Goal: Transaction & Acquisition: Obtain resource

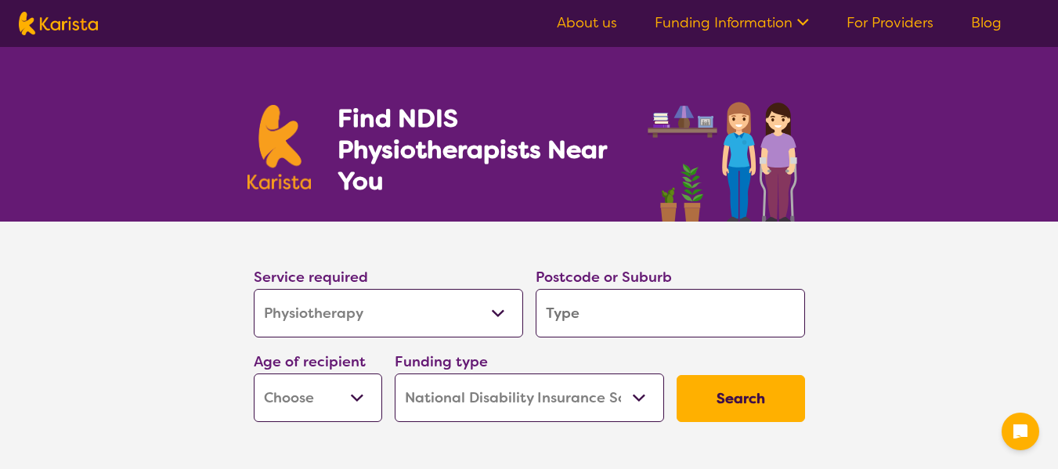
select select "Physiotherapy"
select select "NDIS"
select select "Physiotherapy"
select select "NDIS"
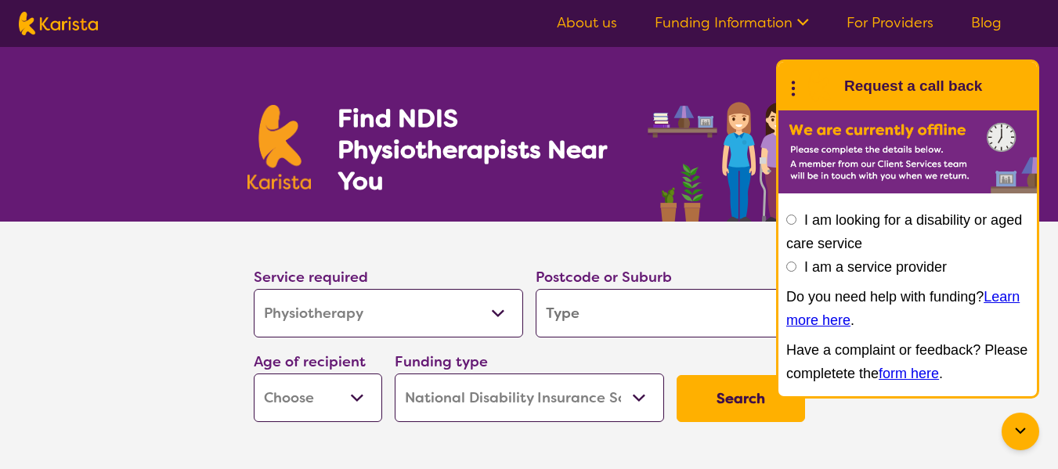
type input "2763"
click at [364, 413] on select "Early Childhood - 0 to 9 Child - 10 to 11 Adolescent - 12 to 17 Adult - 18 to 6…" at bounding box center [318, 398] width 128 height 49
select select "AD"
click at [254, 374] on select "Early Childhood - 0 to 9 Child - 10 to 11 Adolescent - 12 to 17 Adult - 18 to 6…" at bounding box center [318, 398] width 128 height 49
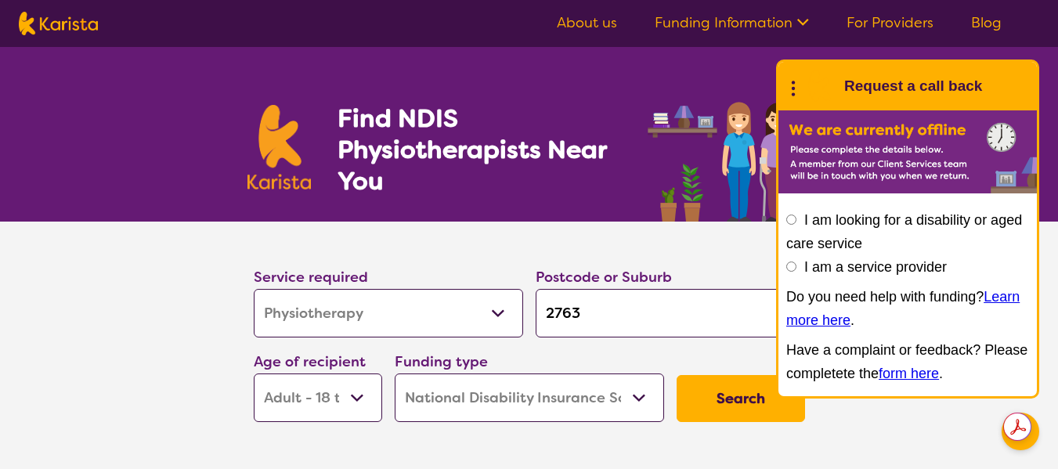
select select "AD"
click at [482, 402] on select "Home Care Package (HCP) National Disability Insurance Scheme (NDIS) I don't know" at bounding box center [529, 398] width 269 height 49
click at [395, 374] on select "Home Care Package (HCP) National Disability Insurance Scheme (NDIS) I don't know" at bounding box center [529, 398] width 269 height 49
click at [752, 387] on button "Search" at bounding box center [741, 398] width 128 height 47
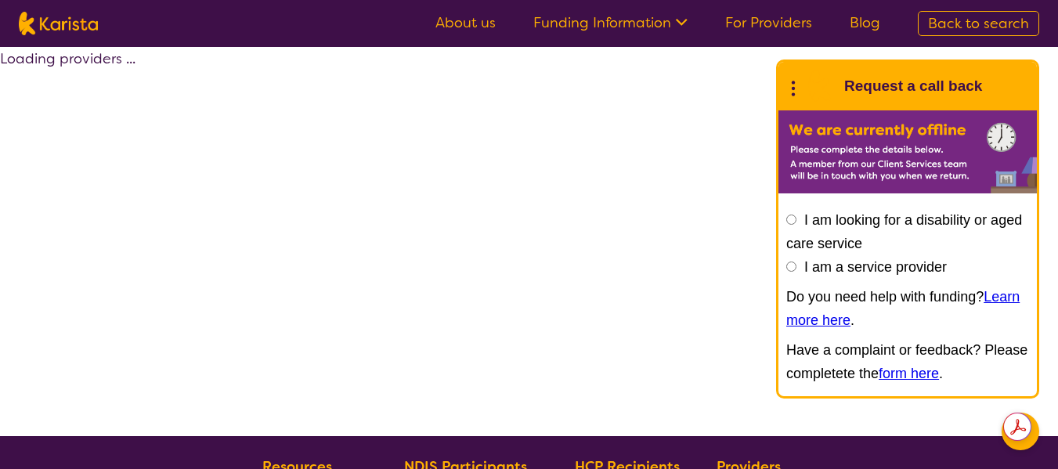
select select "by_score"
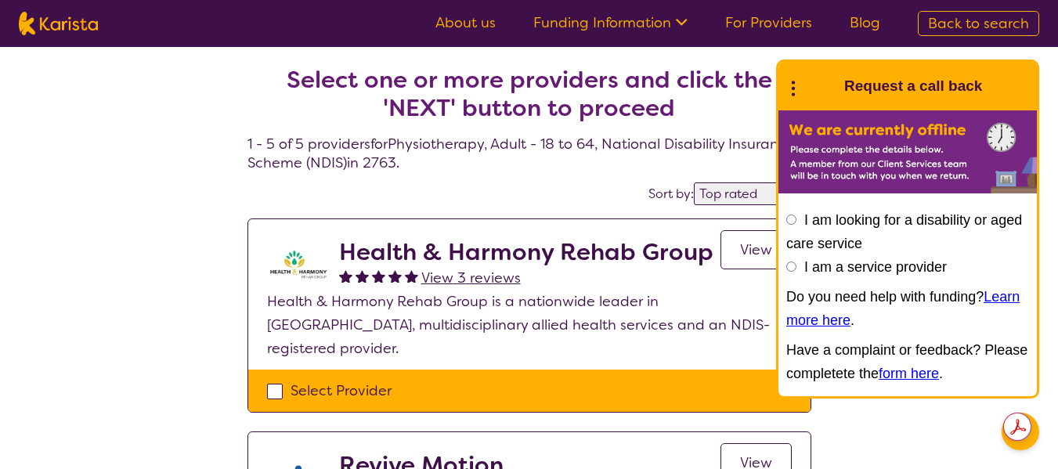
click at [782, 81] on div "End Conversation Request a call back" at bounding box center [907, 86] width 258 height 49
click at [796, 96] on icon at bounding box center [793, 86] width 20 height 24
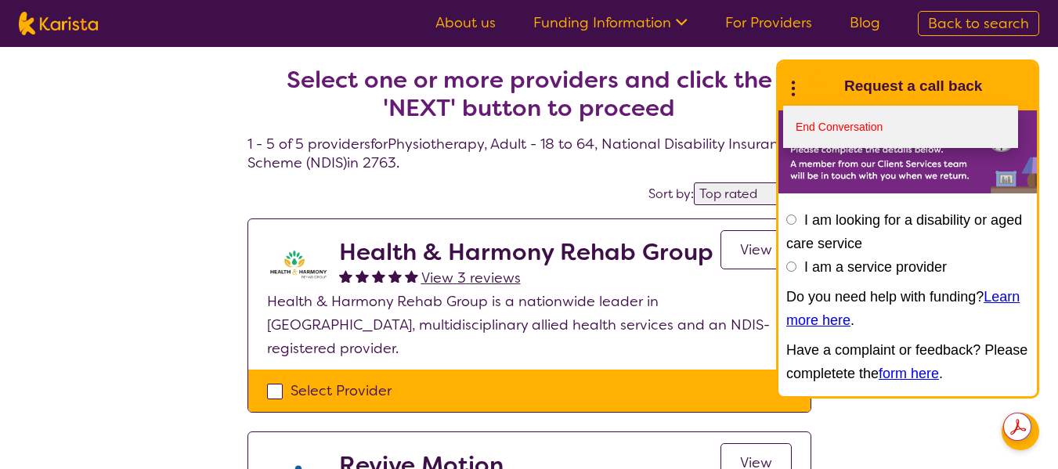
click at [828, 133] on link "End Conversation" at bounding box center [900, 127] width 235 height 42
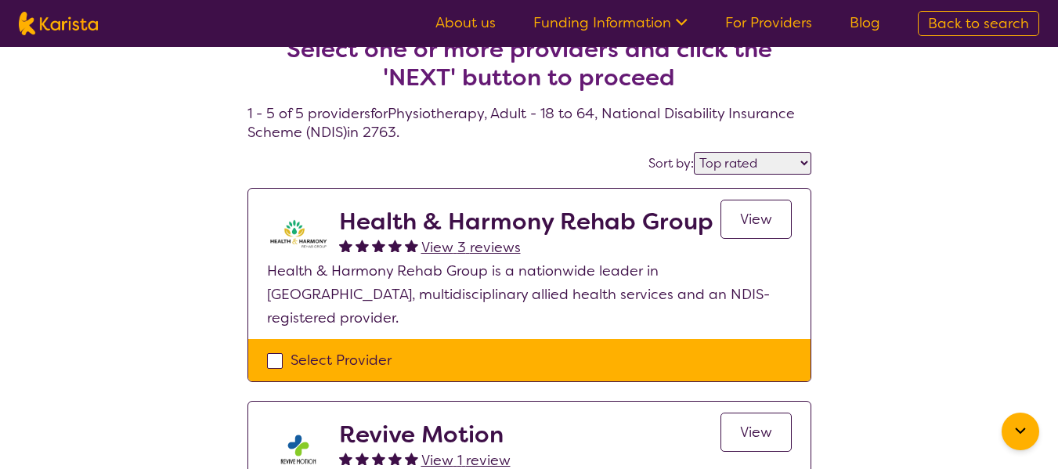
scroll to position [30, 0]
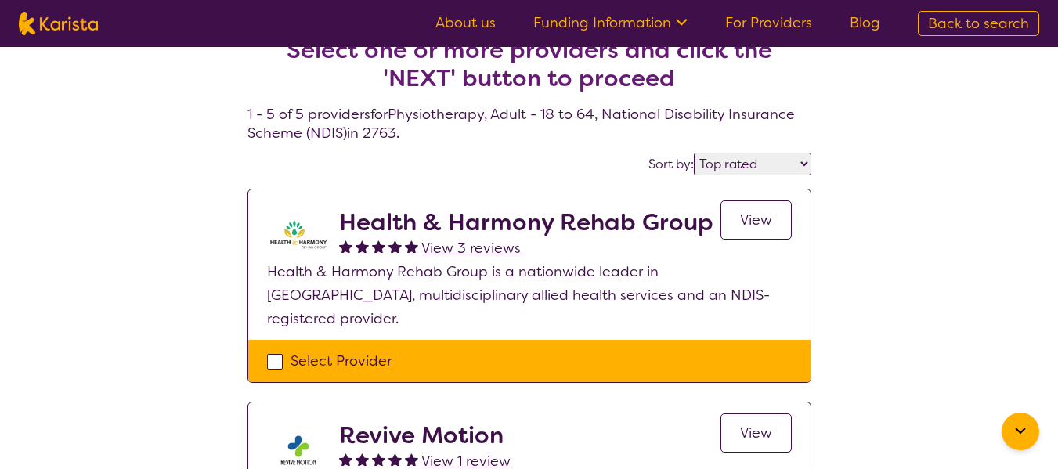
drag, startPoint x: 630, startPoint y: 307, endPoint x: 484, endPoint y: 358, distance: 155.0
click at [484, 358] on div "Select Provider" at bounding box center [529, 361] width 562 height 42
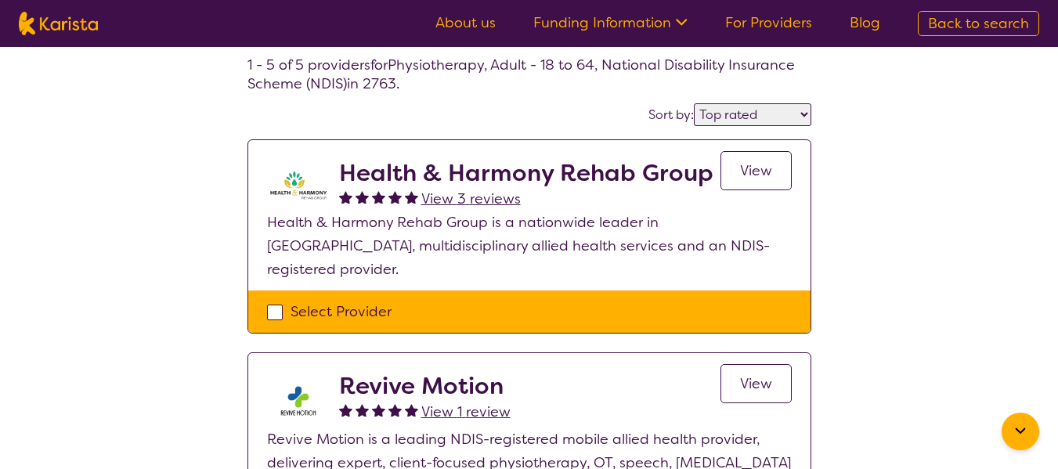
scroll to position [91, 0]
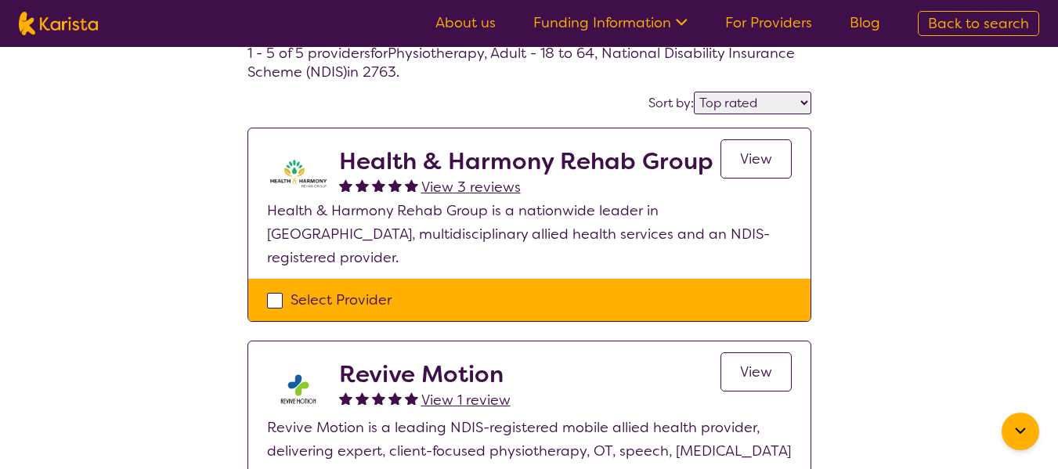
click at [741, 166] on span "View" at bounding box center [756, 159] width 32 height 19
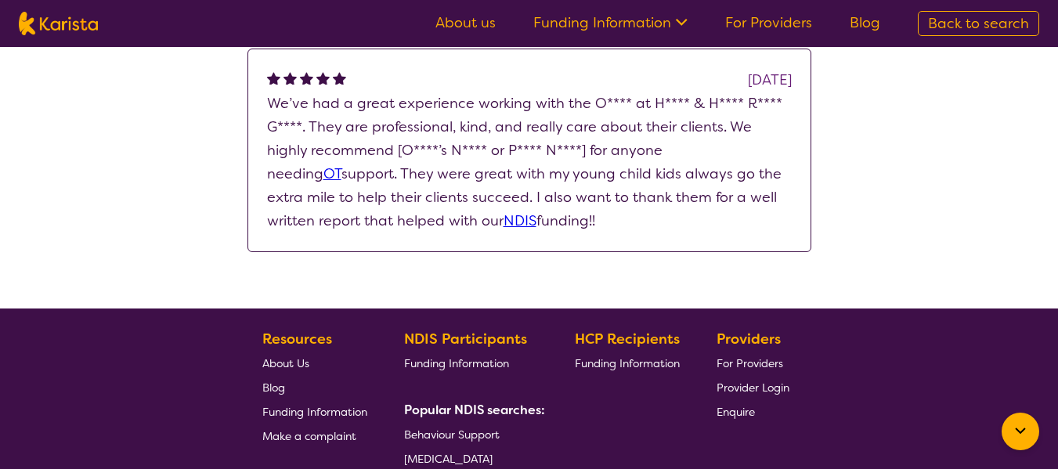
scroll to position [1082, 0]
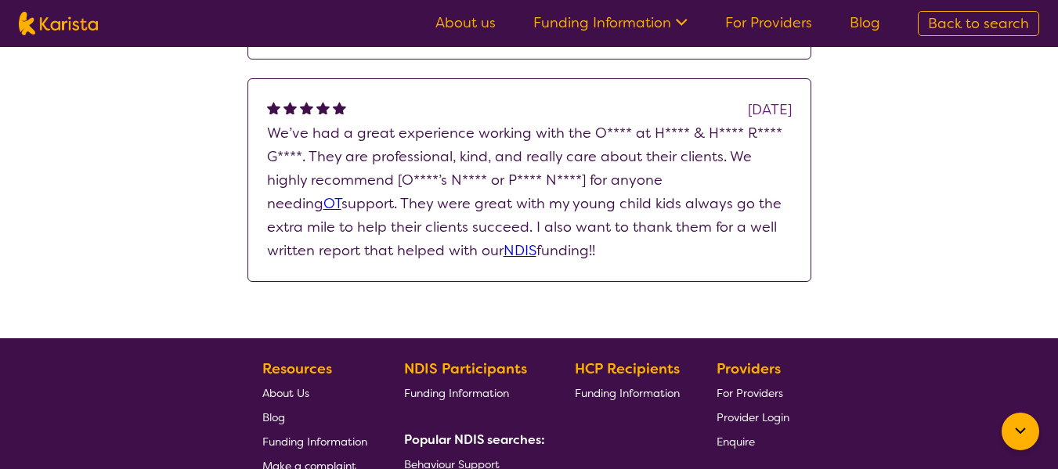
select select "by_score"
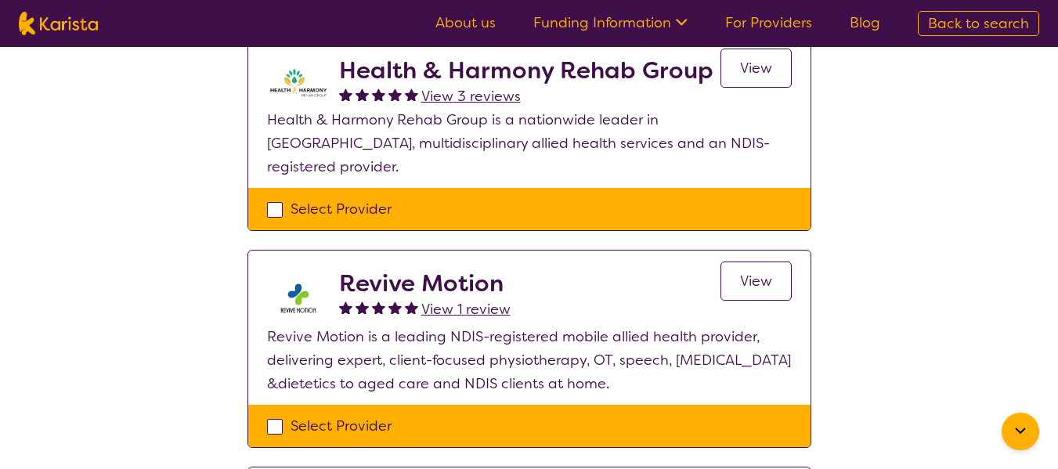
scroll to position [189, 0]
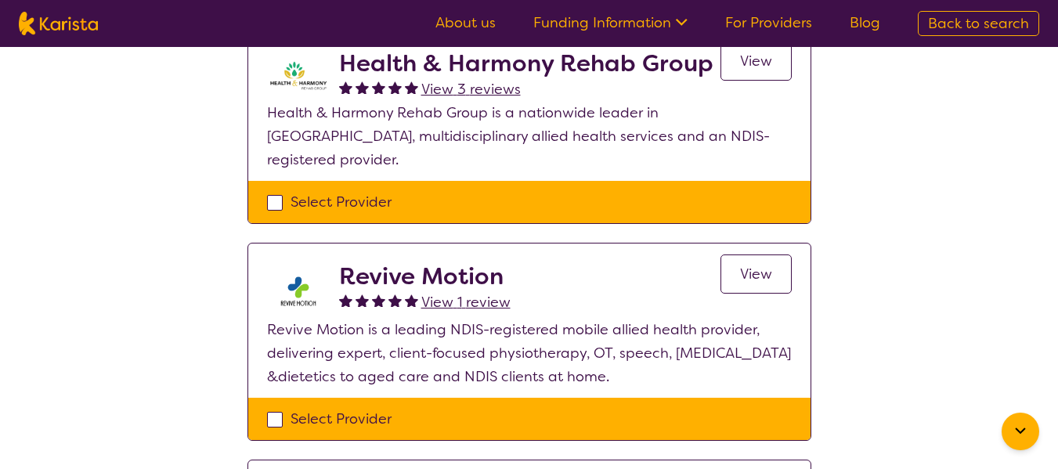
click at [787, 254] on link "View" at bounding box center [755, 273] width 71 height 39
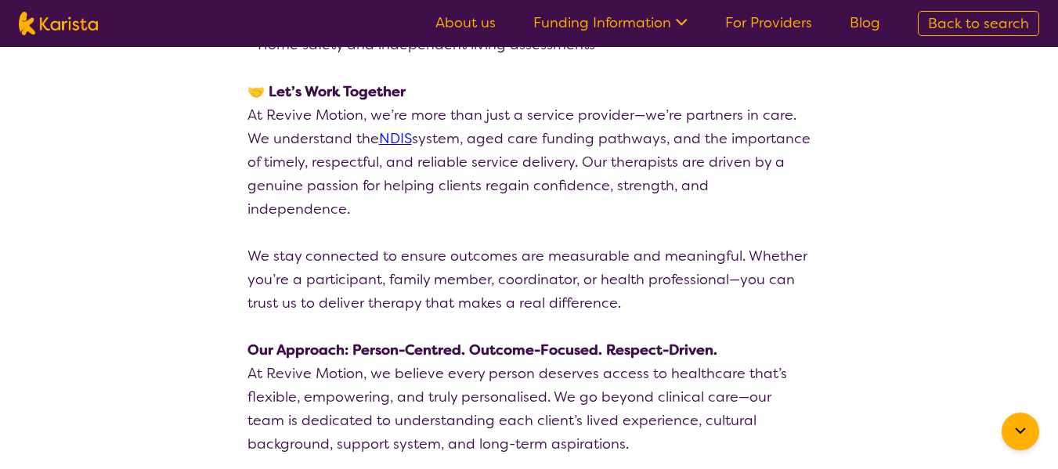
scroll to position [2828, 0]
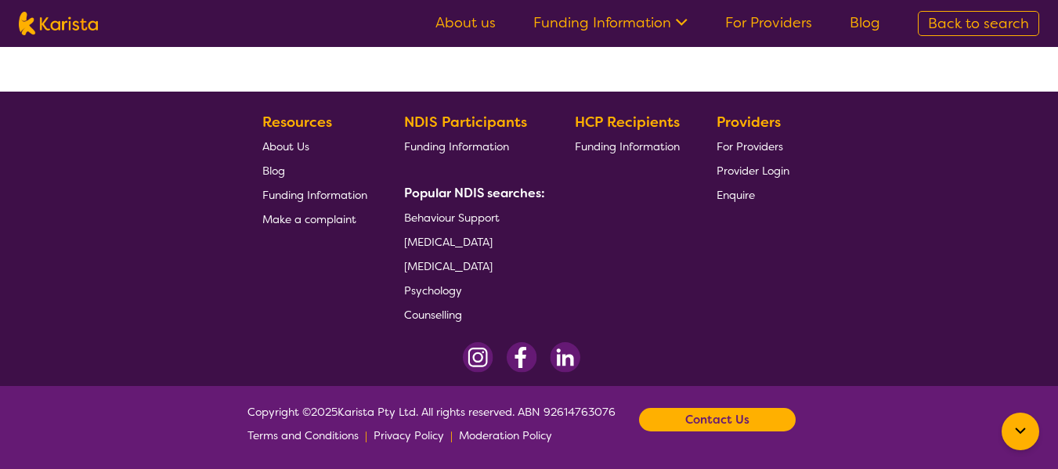
scroll to position [189, 0]
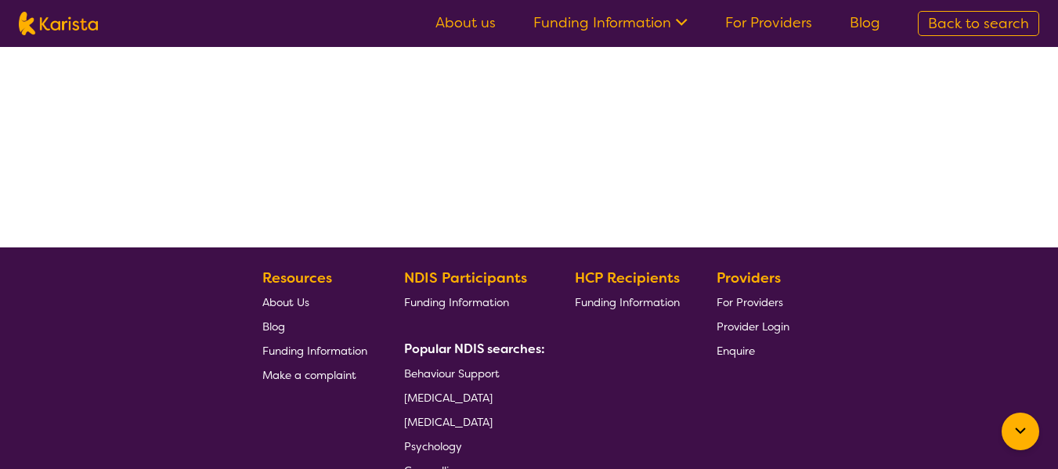
select select "by_score"
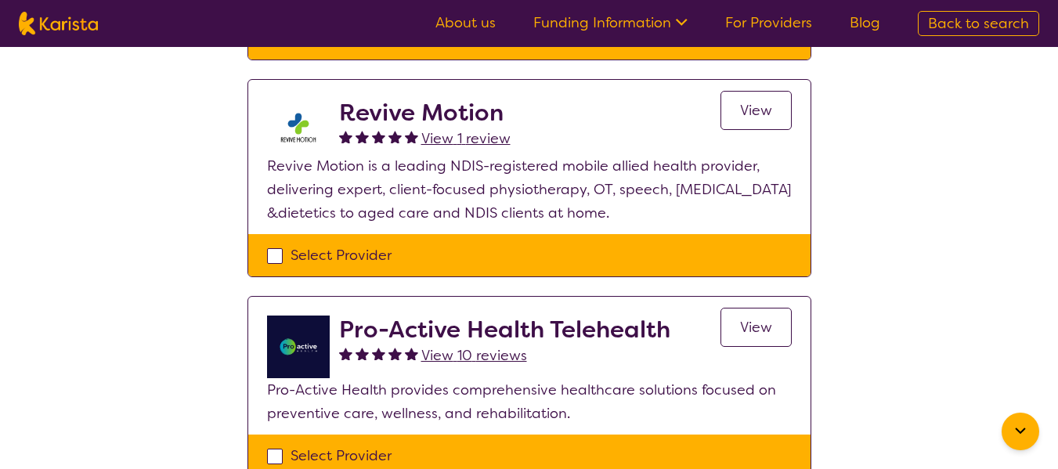
scroll to position [353, 0]
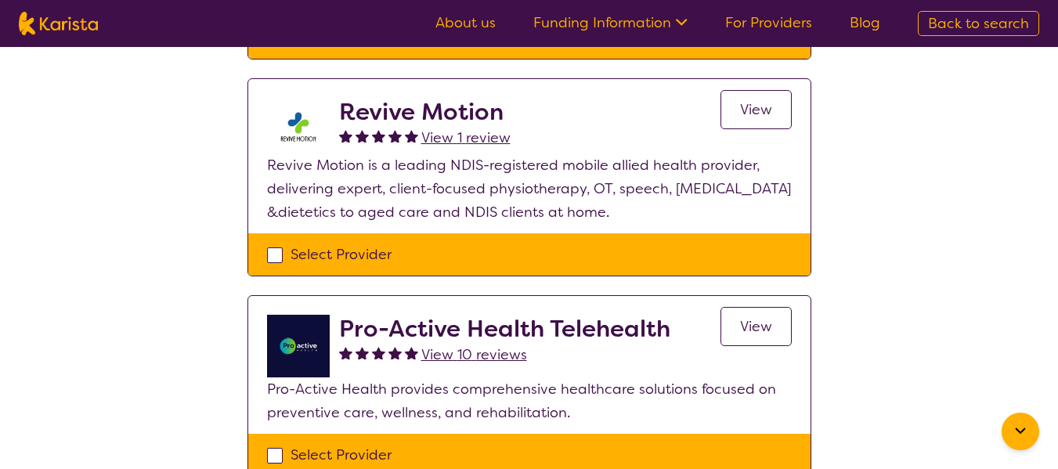
click at [750, 307] on link "View" at bounding box center [755, 326] width 71 height 39
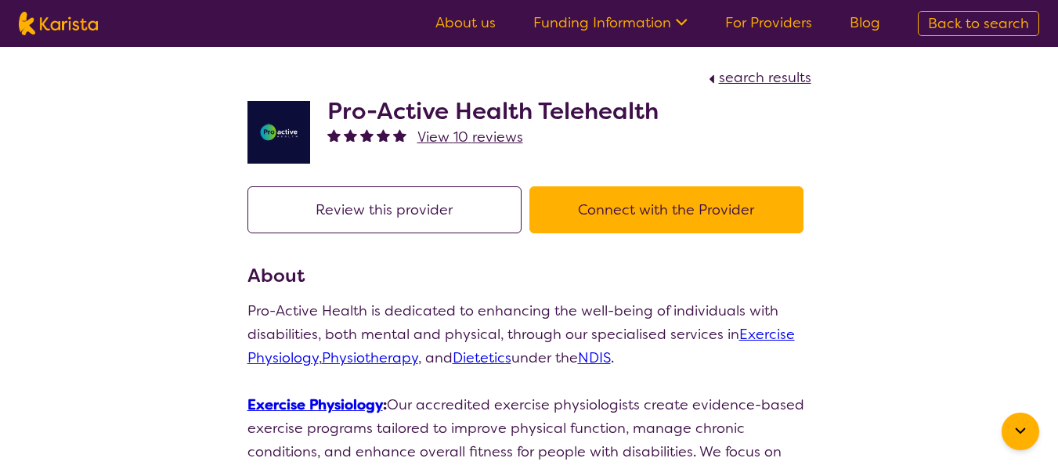
click at [713, 268] on h3 "About" at bounding box center [529, 276] width 564 height 28
click at [751, 76] on span "search results" at bounding box center [765, 77] width 92 height 19
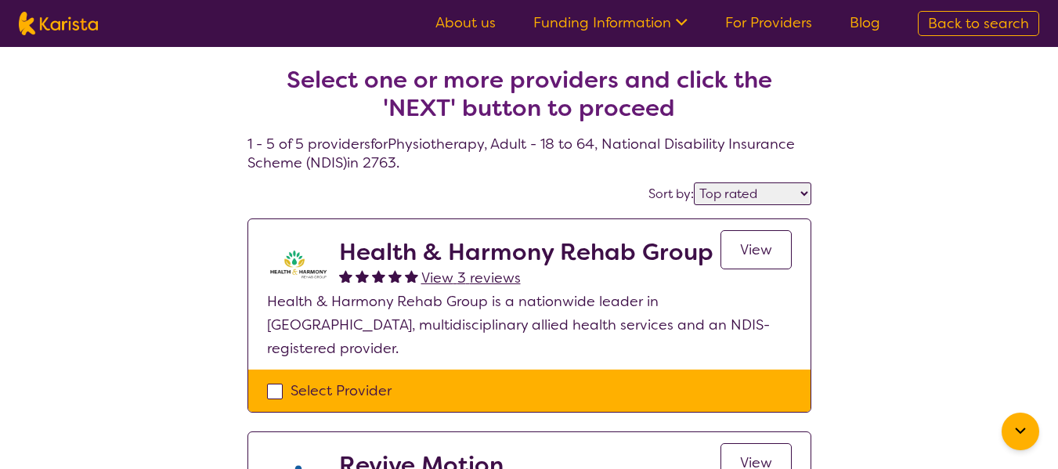
click at [720, 199] on select "Highly reviewed Top rated" at bounding box center [752, 193] width 117 height 23
select select "highly_reviewed"
click at [695, 182] on select "Highly reviewed Top rated" at bounding box center [752, 193] width 117 height 23
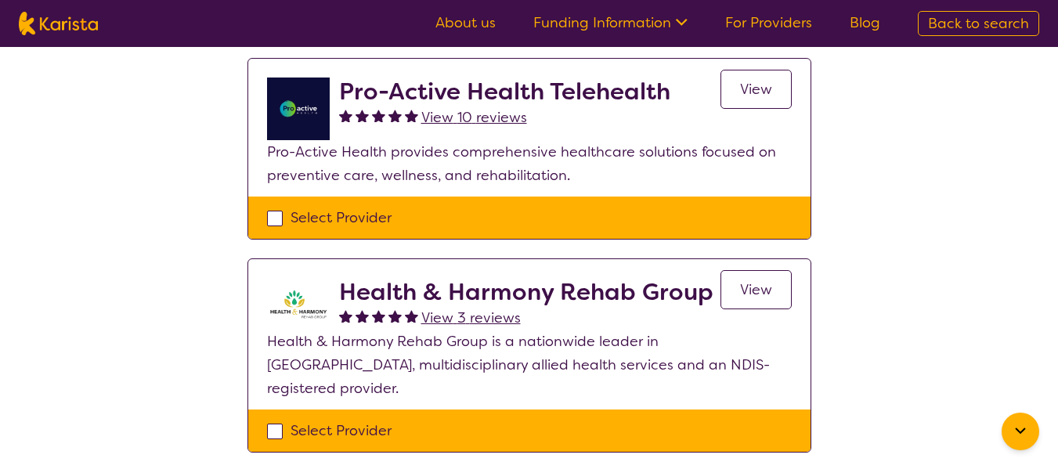
scroll to position [164, 0]
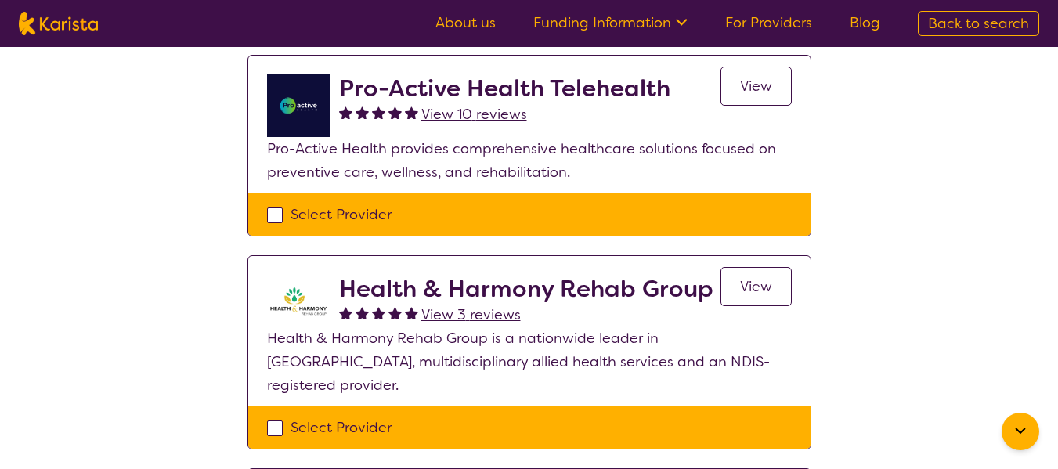
click at [755, 294] on span "View" at bounding box center [756, 286] width 32 height 19
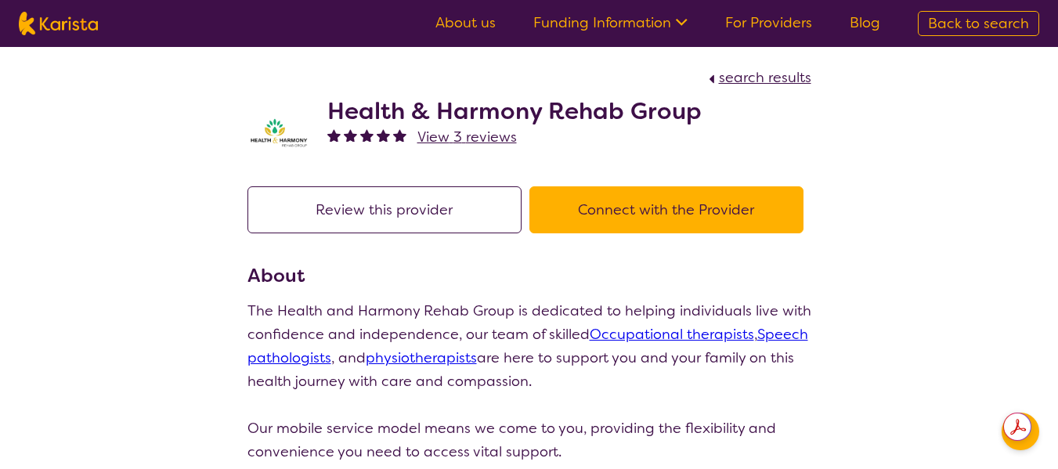
click at [624, 200] on button "Connect with the Provider" at bounding box center [666, 209] width 274 height 47
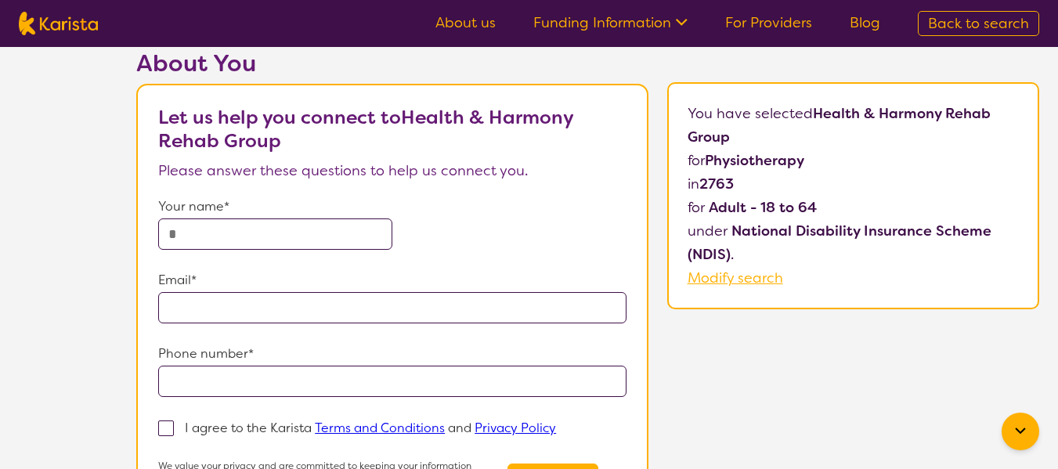
scroll to position [70, 0]
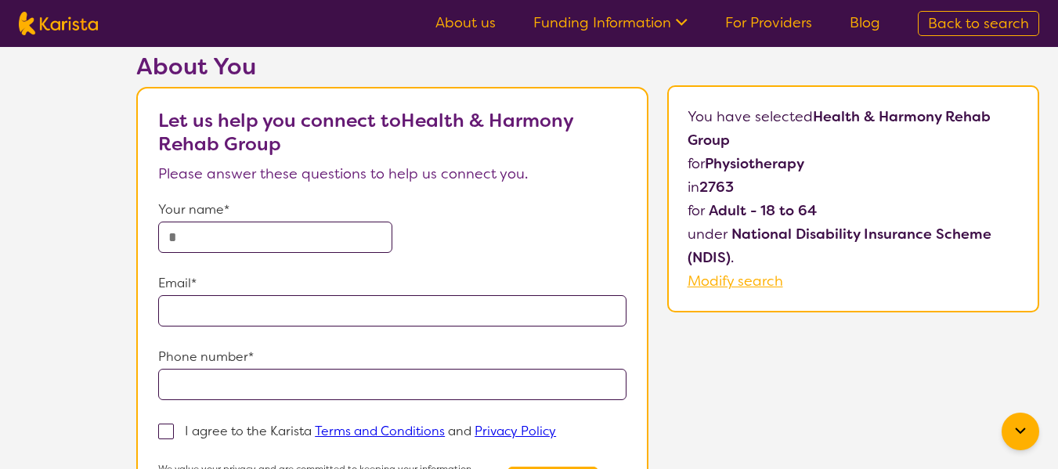
click at [315, 229] on input "text" at bounding box center [275, 237] width 234 height 31
type input "**********"
click at [175, 428] on label "I agree to the Karista Terms and Conditions and Privacy Policy" at bounding box center [362, 430] width 408 height 19
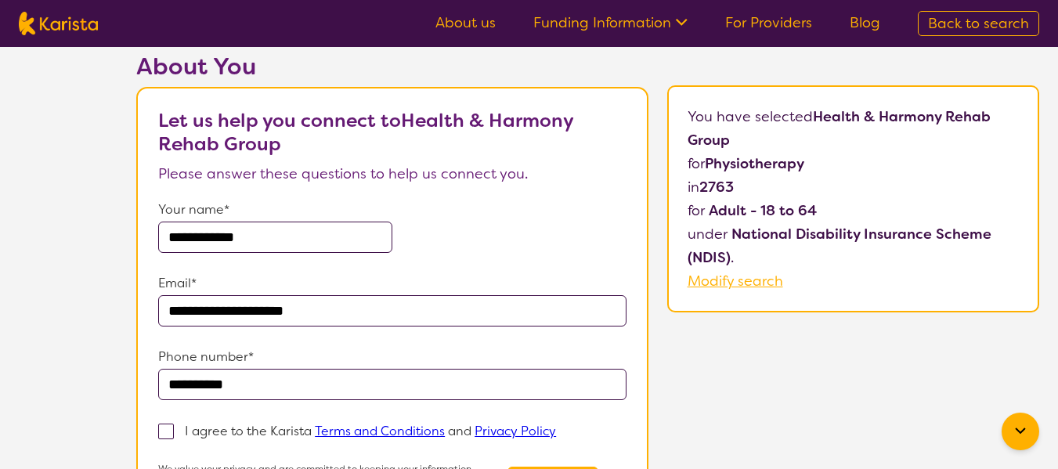
click at [556, 428] on input "I agree to the Karista Terms and Conditions and Privacy Policy" at bounding box center [561, 430] width 10 height 10
checkbox input "true"
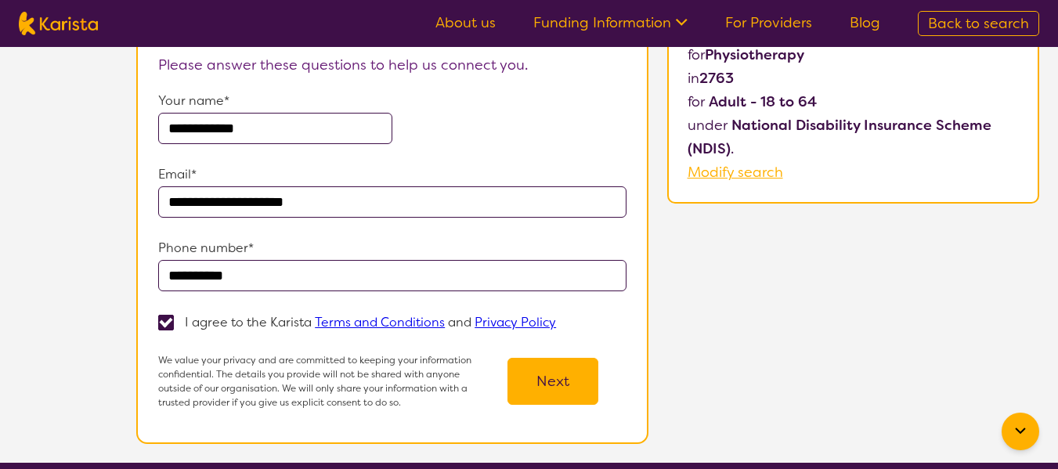
scroll to position [179, 0]
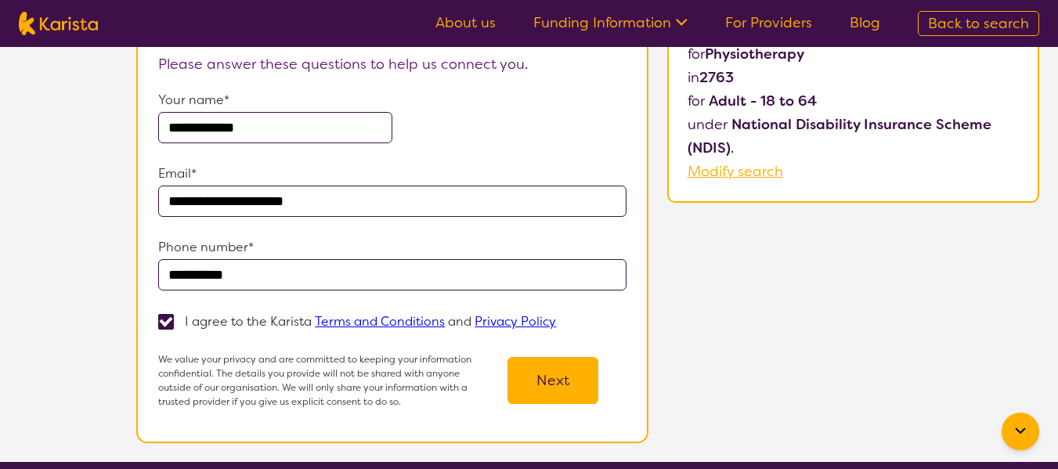
click at [562, 381] on button "Next" at bounding box center [552, 380] width 91 height 47
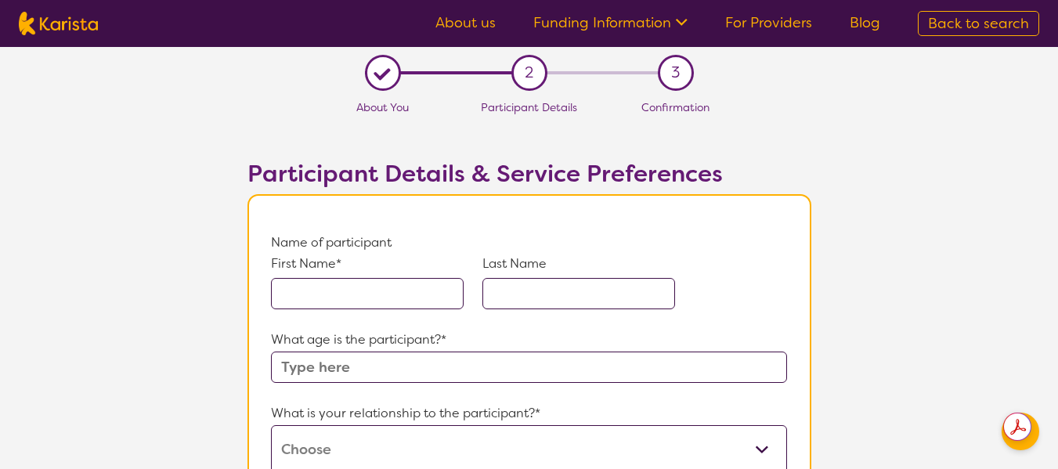
click at [444, 296] on input "text" at bounding box center [367, 293] width 193 height 31
type input "tamiya"
type input "whare"
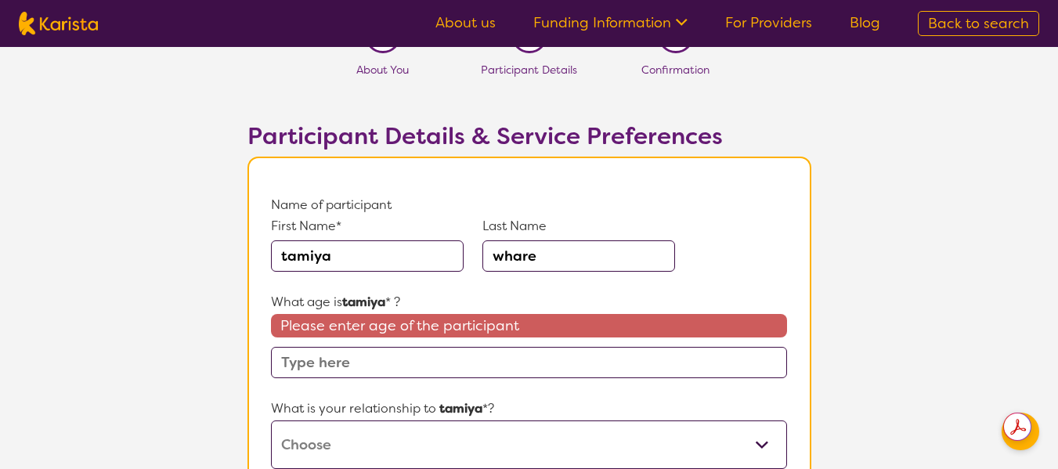
click at [457, 345] on div "Please enter age of the participant" at bounding box center [528, 346] width 515 height 64
click at [453, 366] on input "text" at bounding box center [528, 362] width 515 height 31
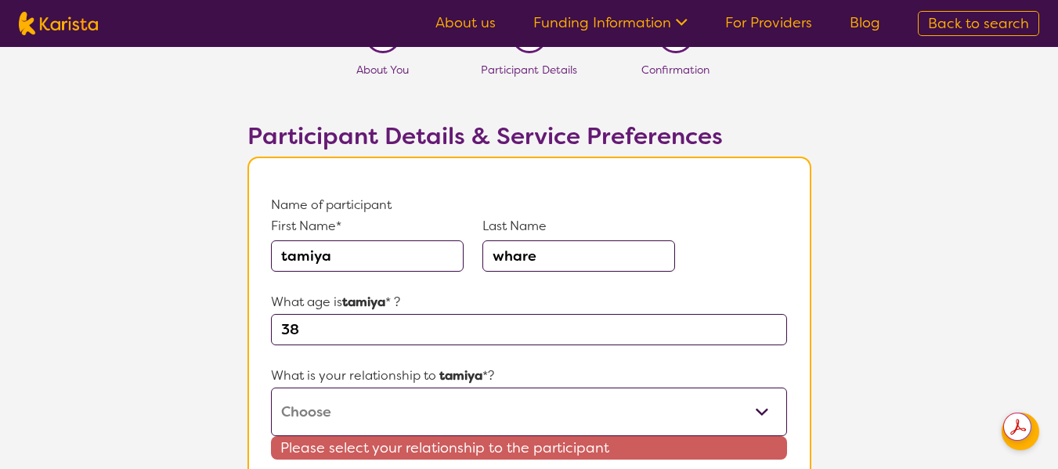
type input "38"
click at [437, 400] on select "This request is for myself I am their parent I am their child I am their spouse…" at bounding box center [528, 412] width 515 height 49
select select "This request is for myself"
click at [271, 388] on select "This request is for myself I am their parent I am their child I am their spouse…" at bounding box center [528, 412] width 515 height 49
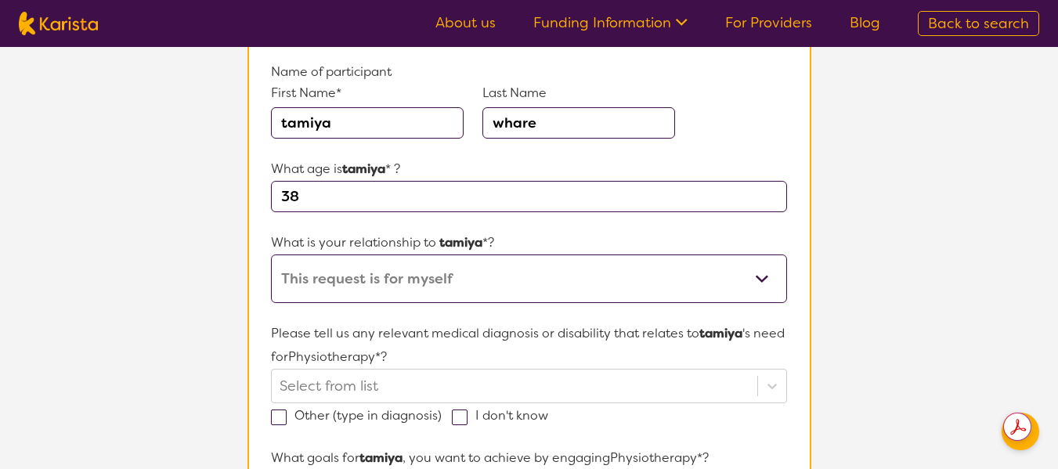
scroll to position [171, 0]
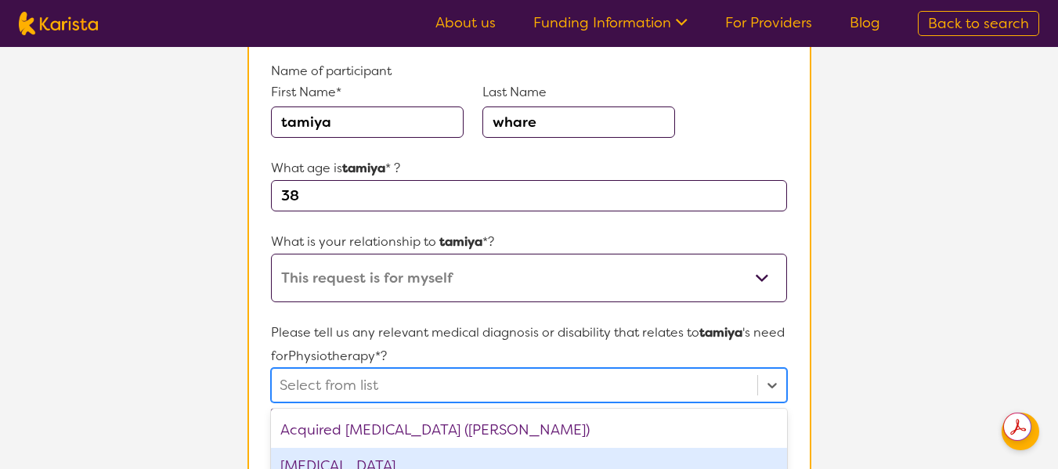
click at [385, 393] on div "option [MEDICAL_DATA] focused, 2 of 75. 75 results available. Use Up and Down t…" at bounding box center [528, 385] width 515 height 34
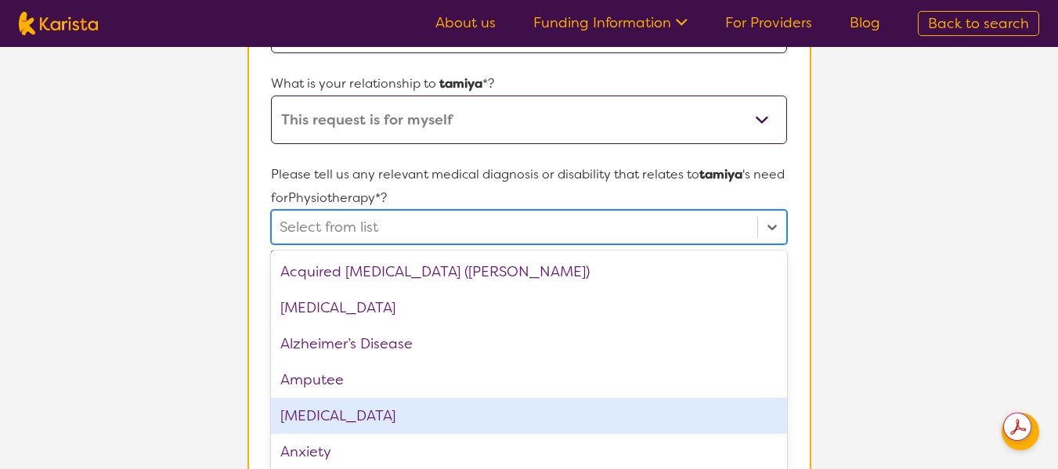
scroll to position [352, 0]
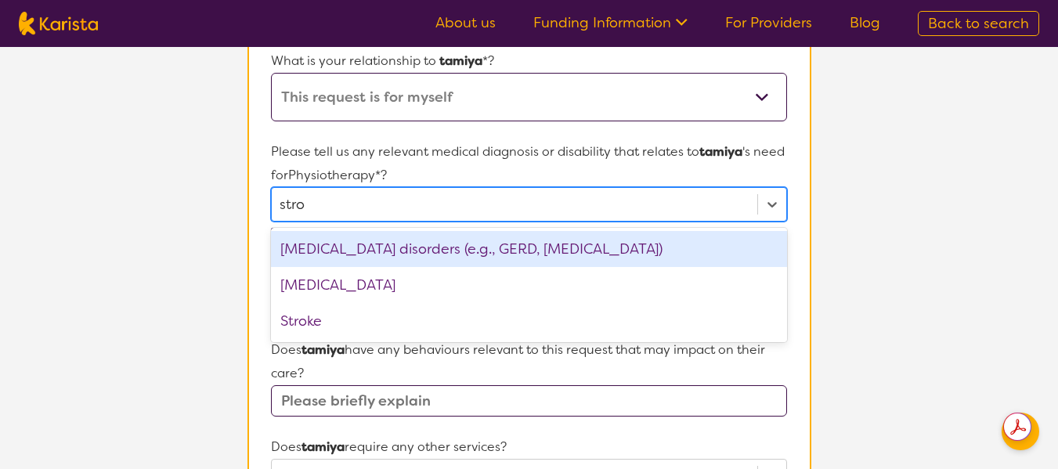
type input "strok"
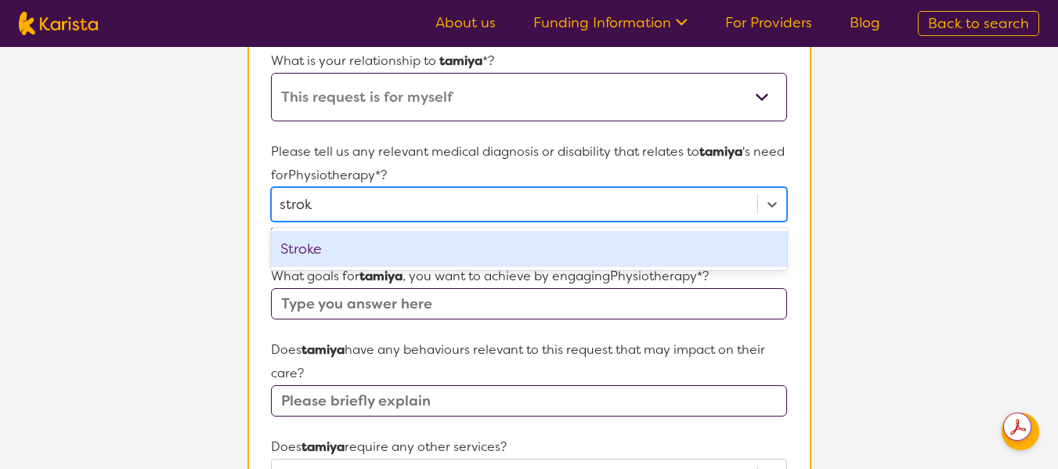
click at [433, 247] on div "Stroke" at bounding box center [528, 249] width 515 height 36
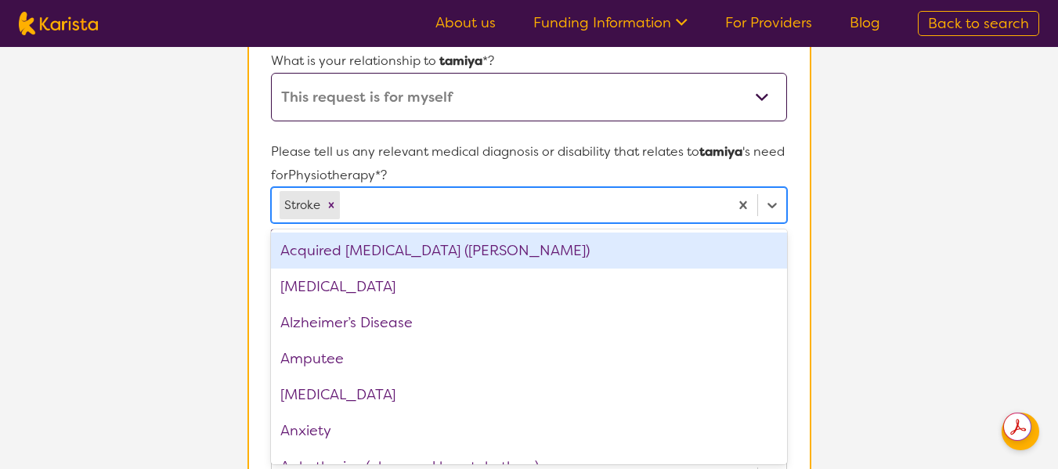
click at [906, 240] on section "L About You 2 Participant Details 3 Confirmation Participant Details & Service …" at bounding box center [529, 386] width 1058 height 1382
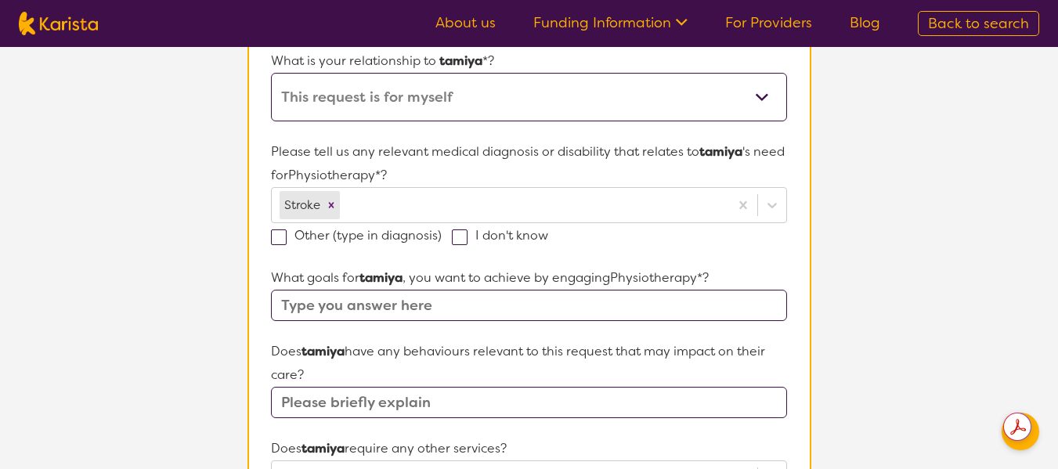
click at [507, 300] on input "text" at bounding box center [528, 305] width 515 height 31
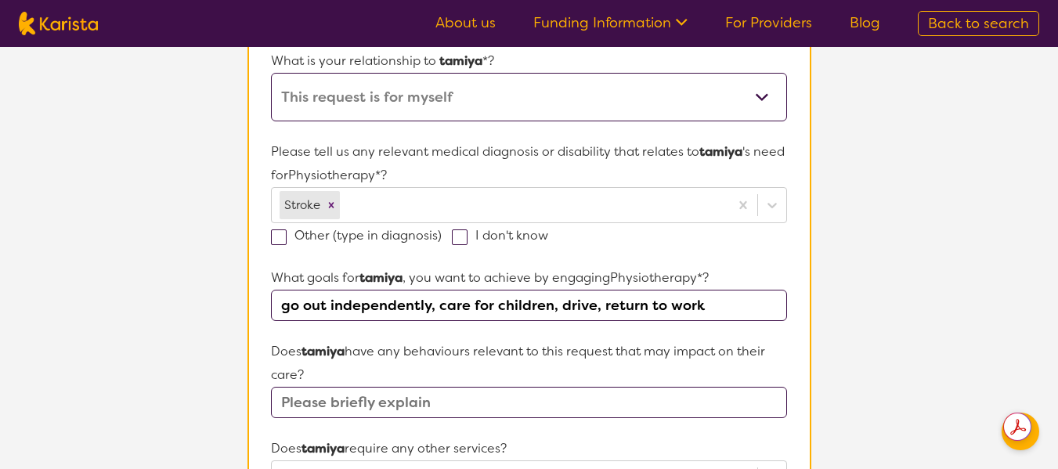
type input "go out independently, care for children, drive, return to work"
click at [509, 399] on input "text" at bounding box center [528, 402] width 515 height 31
click at [574, 355] on p "Does [PERSON_NAME] have any behaviours relevant to this request that may impact…" at bounding box center [528, 363] width 515 height 47
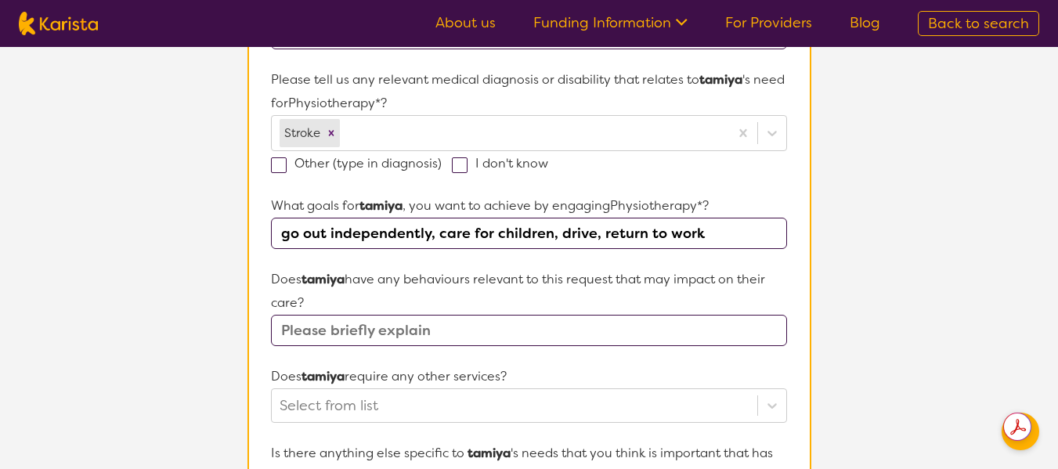
scroll to position [426, 0]
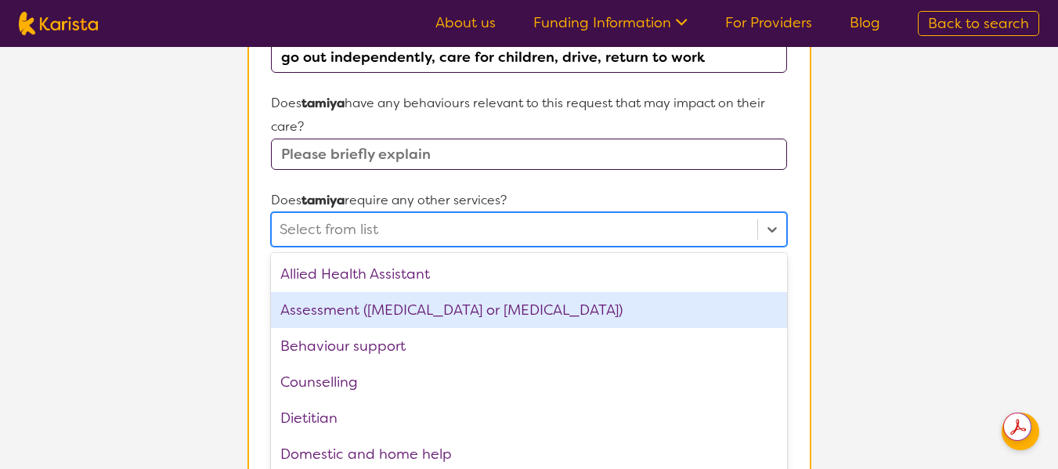
click at [484, 247] on div "option Assessment ([MEDICAL_DATA] or [MEDICAL_DATA]) focused, 2 of 21. 21 resul…" at bounding box center [528, 229] width 515 height 34
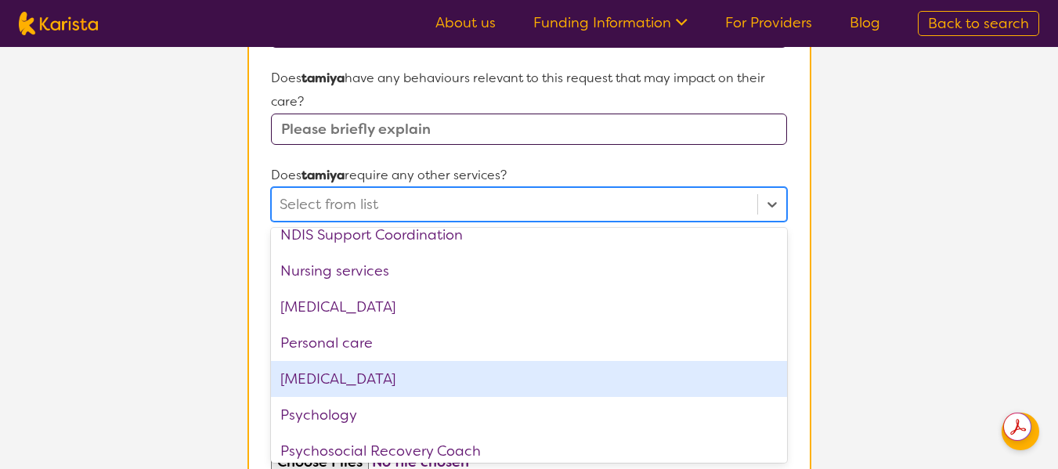
scroll to position [377, 0]
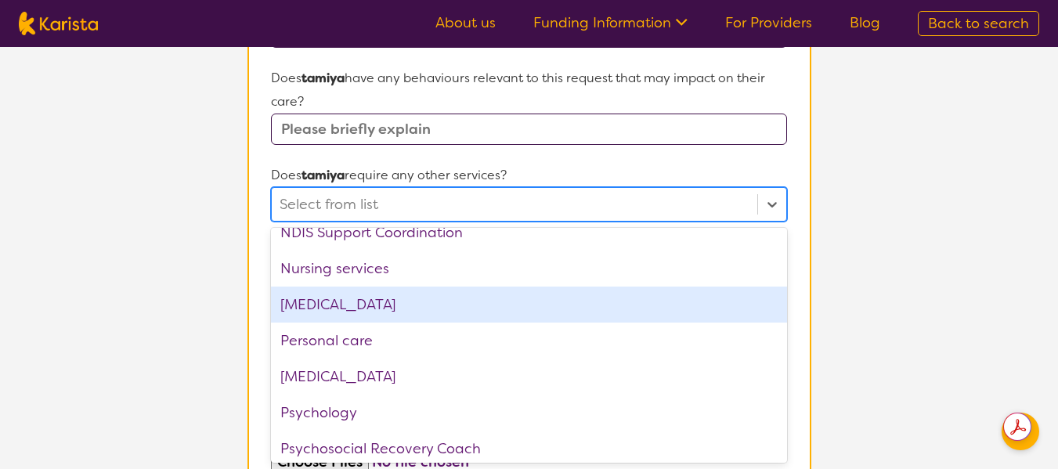
click at [484, 303] on div "[MEDICAL_DATA]" at bounding box center [528, 305] width 515 height 36
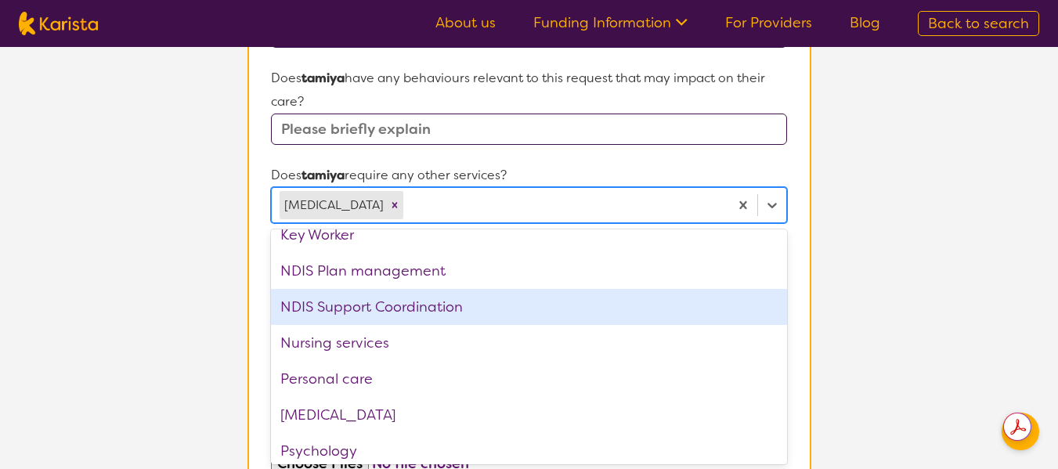
scroll to position [301, 0]
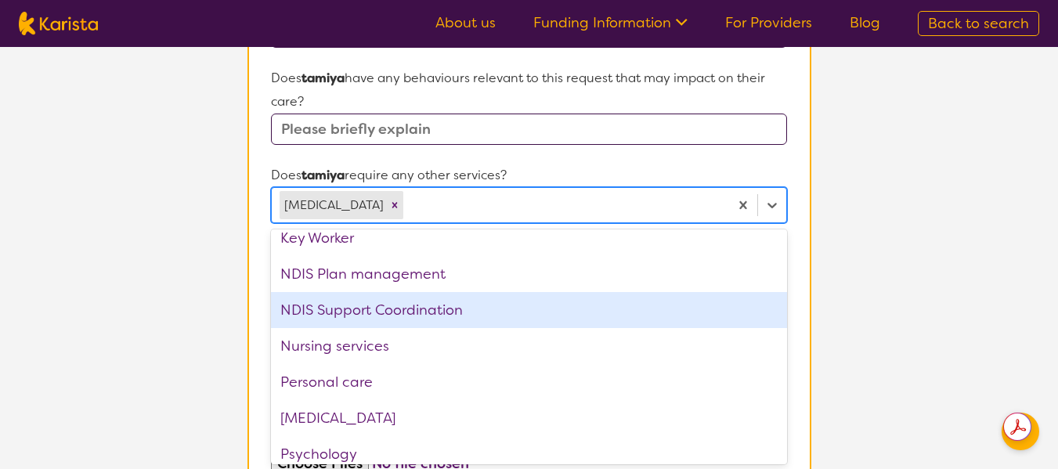
click at [424, 313] on div "NDIS Support Coordination" at bounding box center [528, 310] width 515 height 36
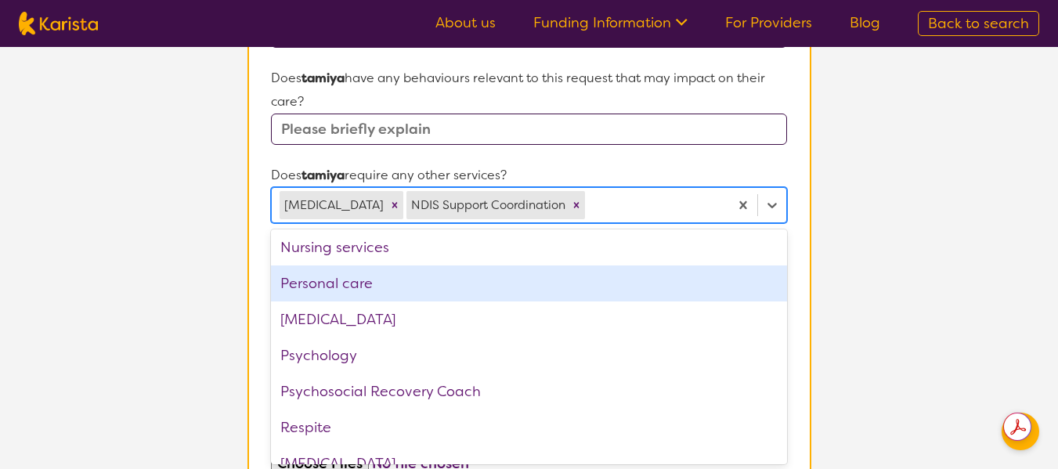
scroll to position [365, 0]
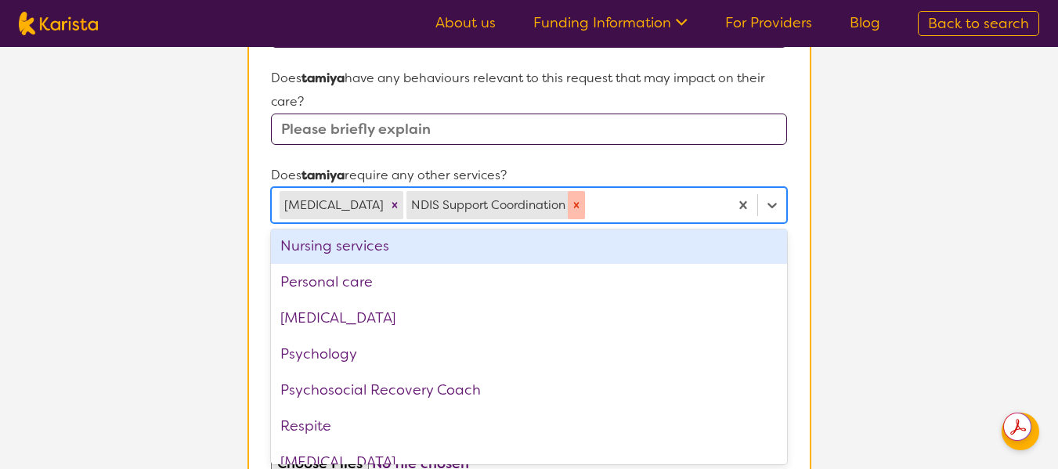
click at [582, 209] on icon "Remove NDIS Support Coordination" at bounding box center [576, 205] width 11 height 11
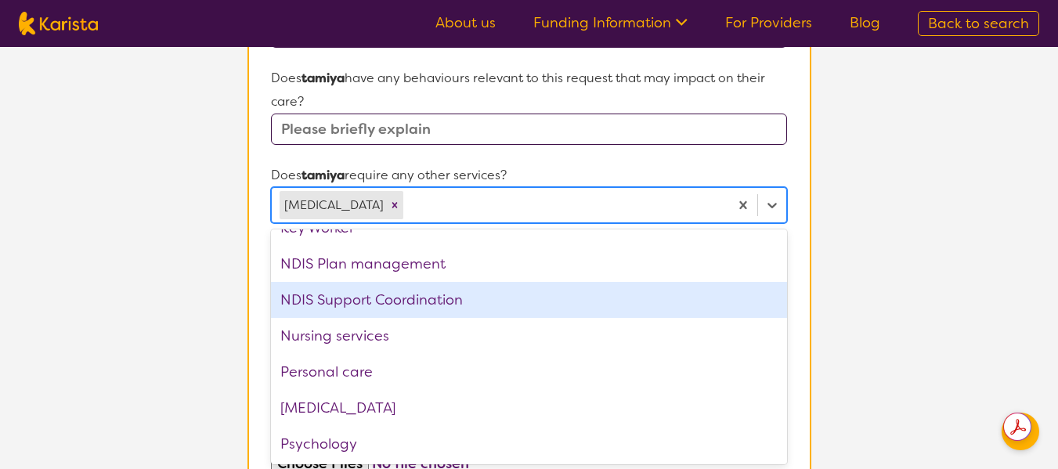
scroll to position [0, 0]
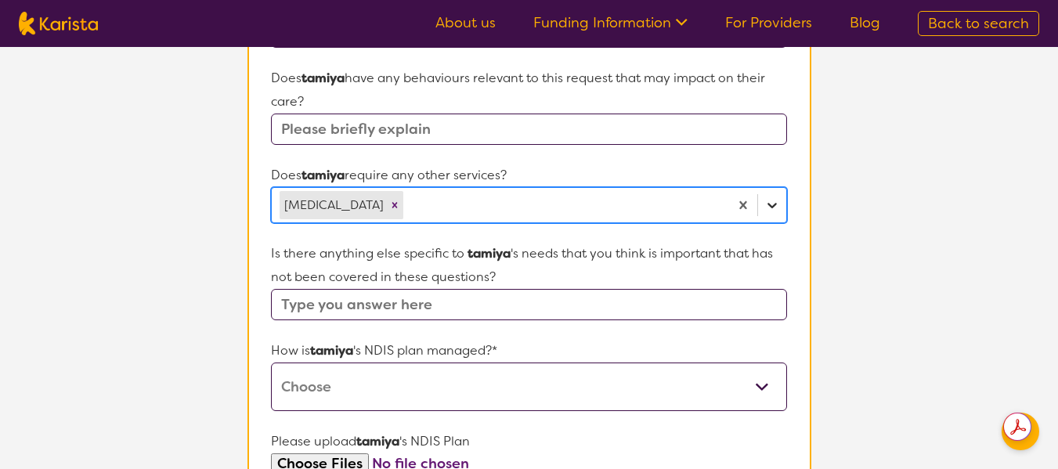
click at [772, 207] on icon at bounding box center [771, 205] width 9 height 5
click at [592, 401] on select "Self-managed NDIS plan Managed by a registered plan management provider (not th…" at bounding box center [528, 387] width 515 height 49
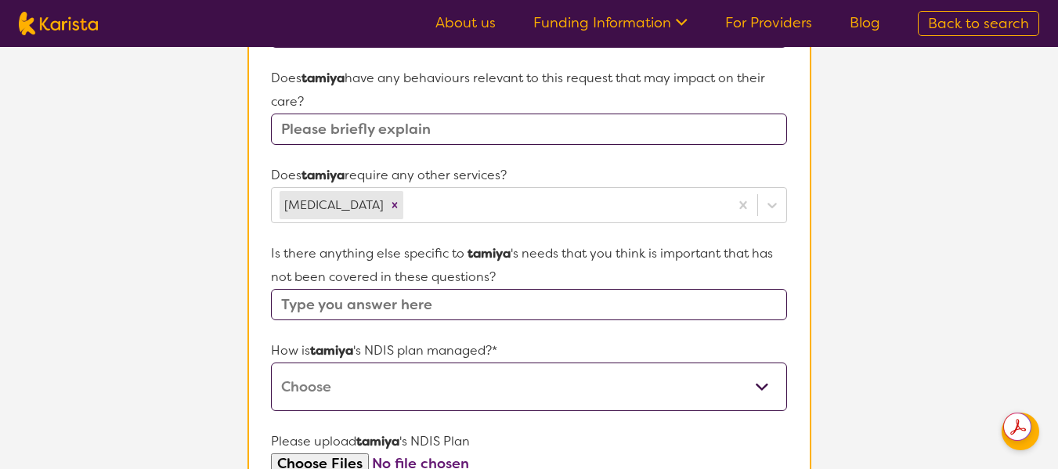
select select "Plan Managed"
click at [271, 363] on select "Self-managed NDIS plan Managed by a registered plan management provider (not th…" at bounding box center [528, 387] width 515 height 49
click at [565, 385] on select "Self-managed NDIS plan Managed by a registered plan management provider (not th…" at bounding box center [528, 387] width 515 height 49
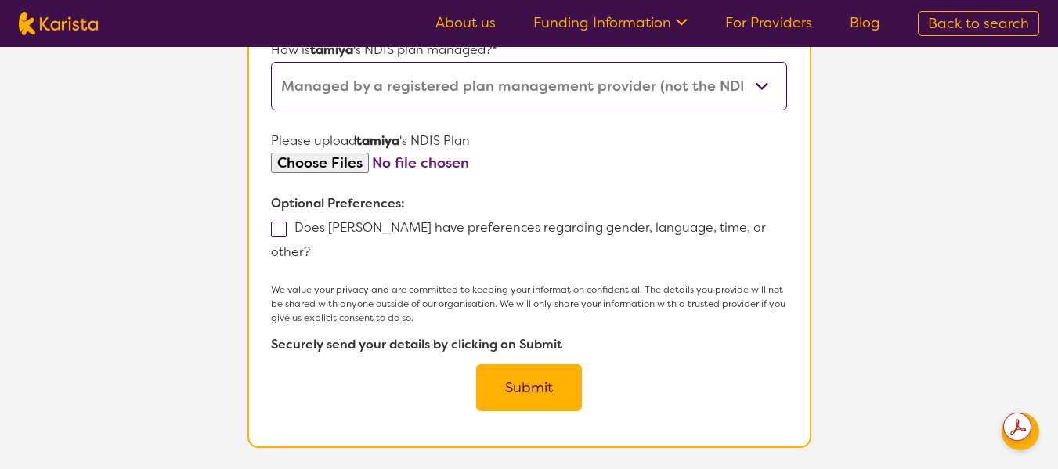
scroll to position [927, 0]
click at [495, 377] on button "Submit" at bounding box center [529, 386] width 106 height 47
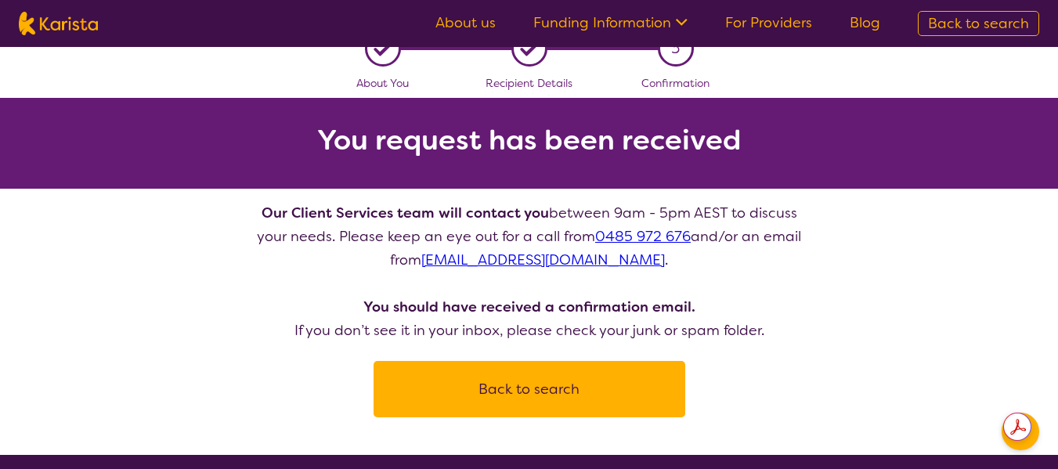
scroll to position [26, 0]
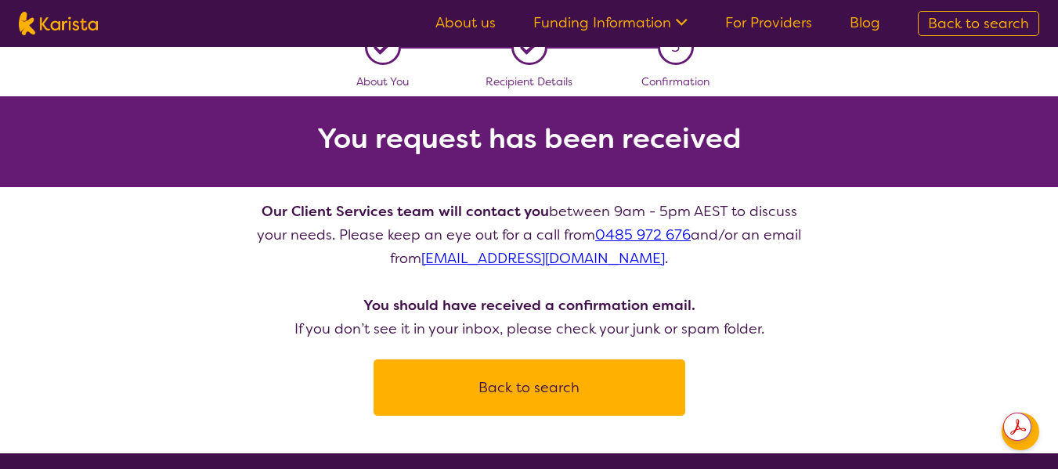
click at [510, 384] on button "Back to search" at bounding box center [529, 387] width 274 height 47
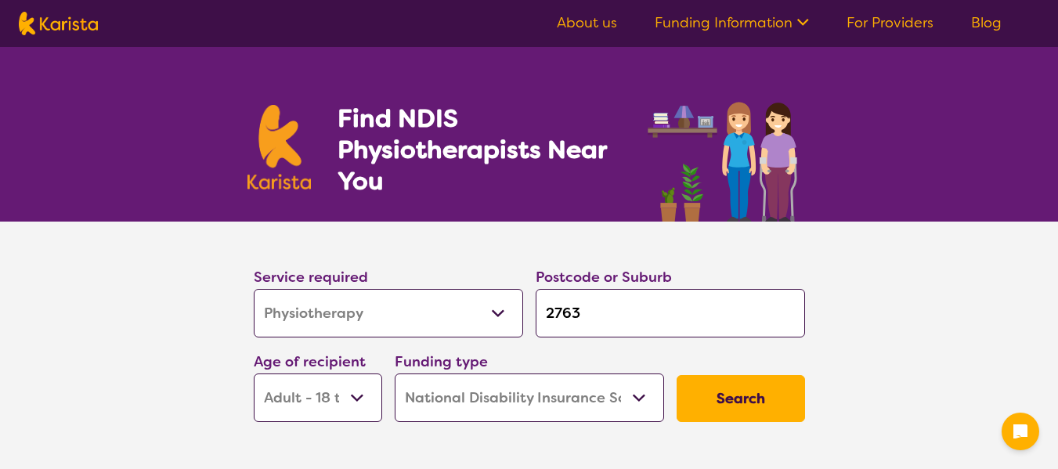
select select "Physiotherapy"
select select "AD"
select select "NDIS"
select select "Physiotherapy"
select select "AD"
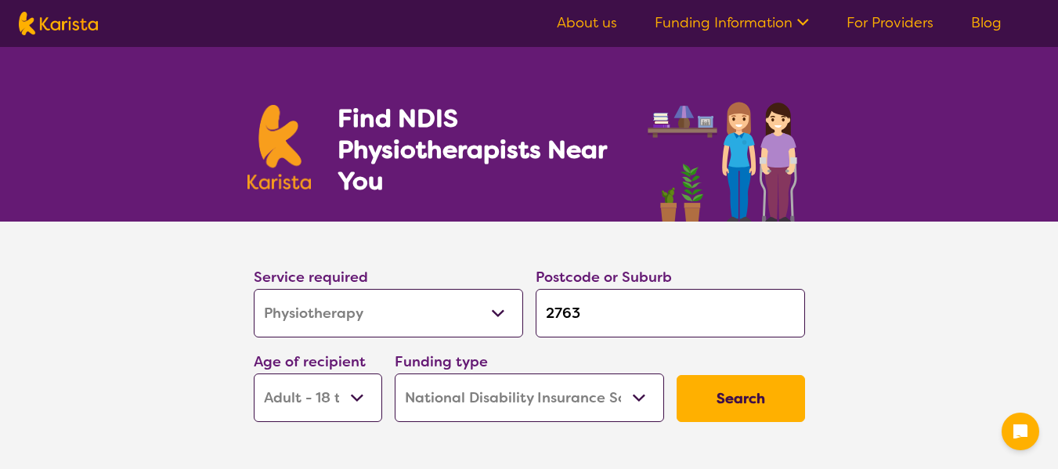
select select "NDIS"
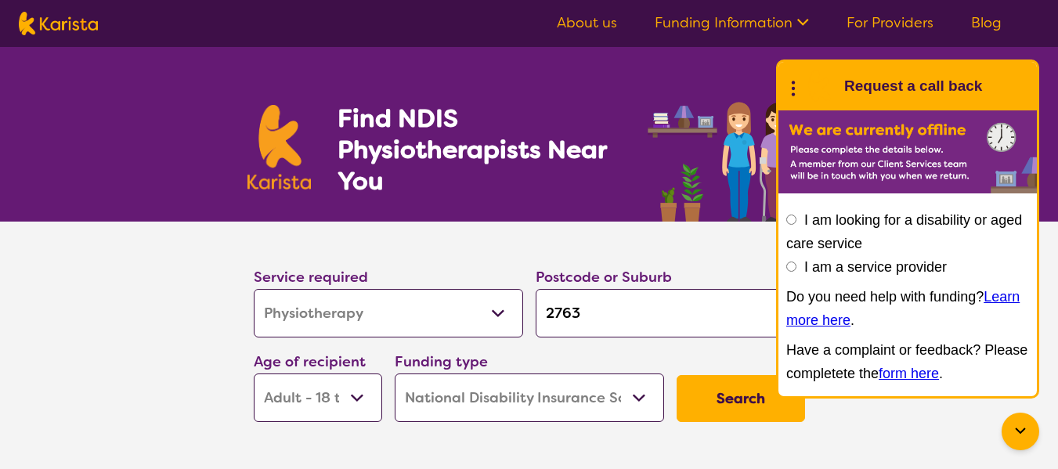
click at [799, 34] on ul "About us Funding Information NDIS - National Disability Insurance Scheme HCP - …" at bounding box center [779, 23] width 482 height 25
click at [785, 23] on link "Funding Information" at bounding box center [732, 22] width 154 height 19
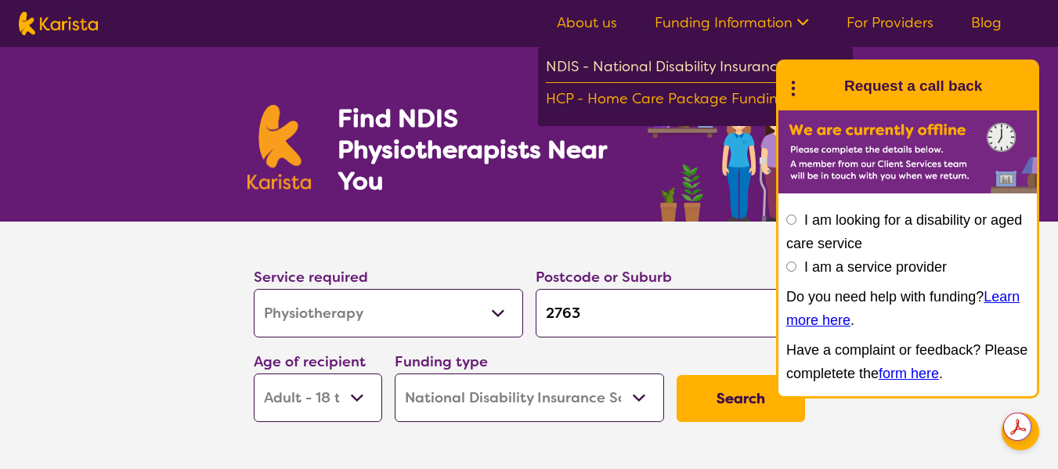
click at [737, 74] on div "NDIS - National Disability Insurance Scheme" at bounding box center [695, 69] width 299 height 28
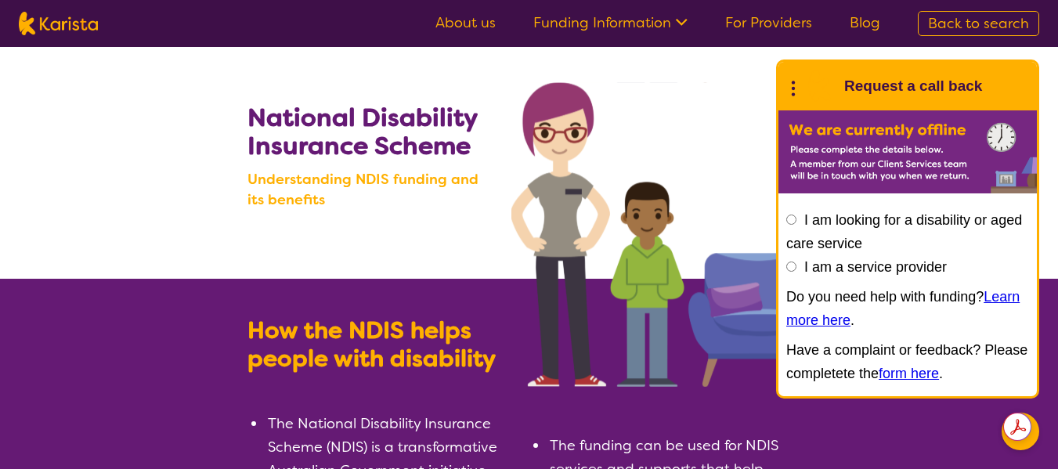
click at [791, 90] on icon at bounding box center [793, 86] width 20 height 24
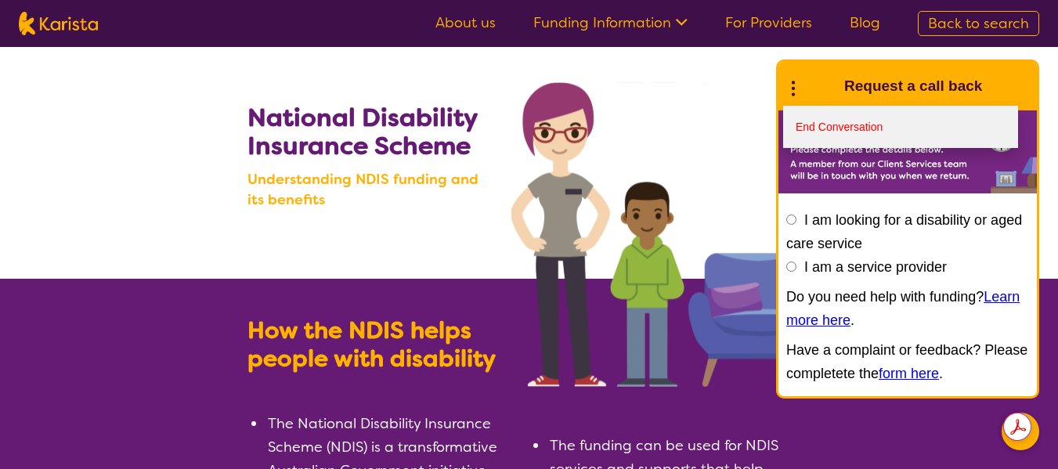
click at [824, 125] on link "End Conversation" at bounding box center [900, 127] width 235 height 42
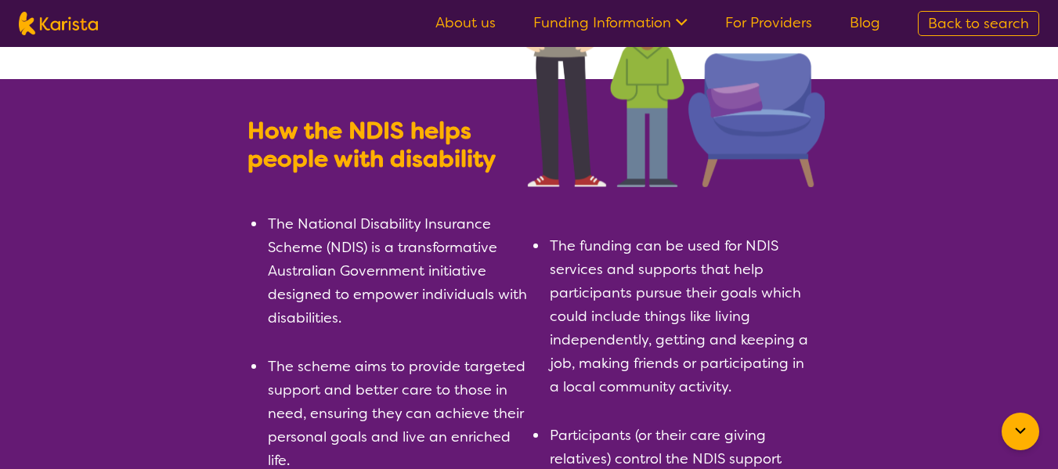
scroll to position [208, 0]
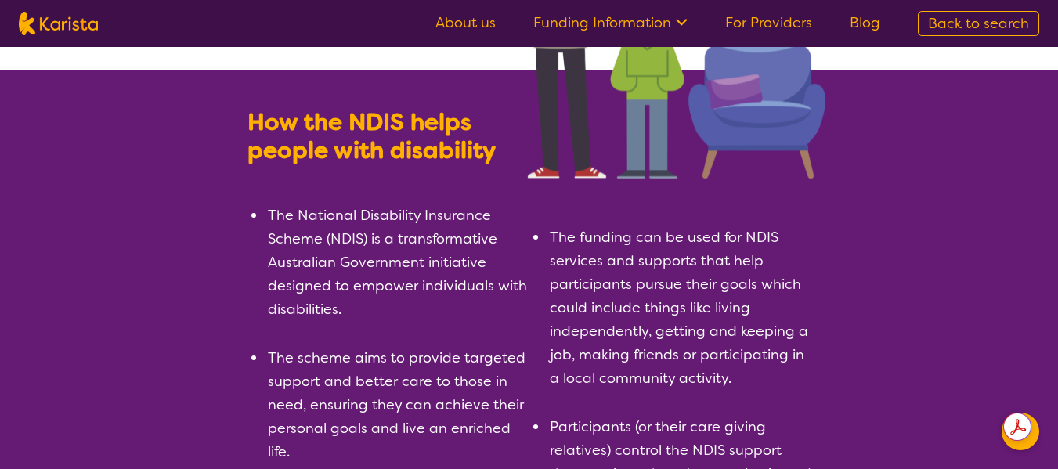
click at [807, 355] on li "The funding can be used for NDIS services and supports that help participants p…" at bounding box center [679, 308] width 263 height 164
click at [168, 275] on section "How the NDIS helps people with disability The National Disability Insurance Sch…" at bounding box center [529, 327] width 1058 height 514
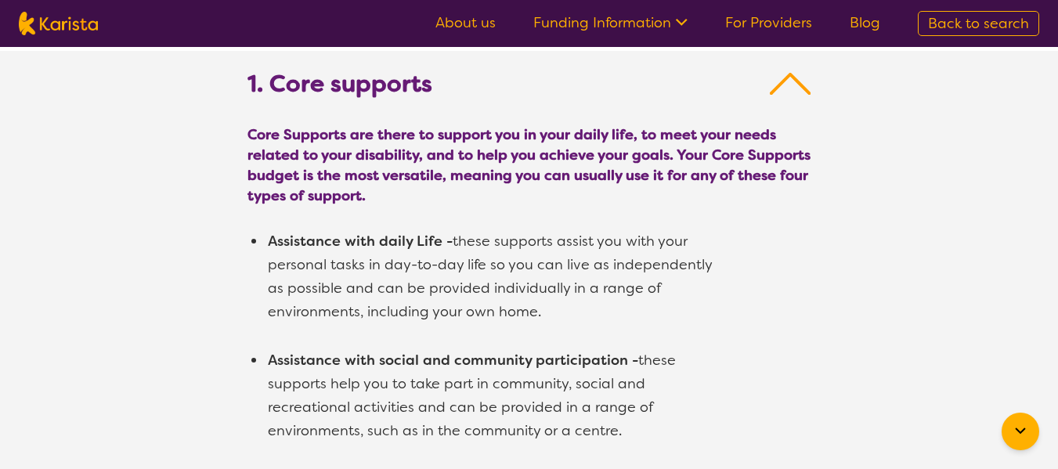
scroll to position [960, 0]
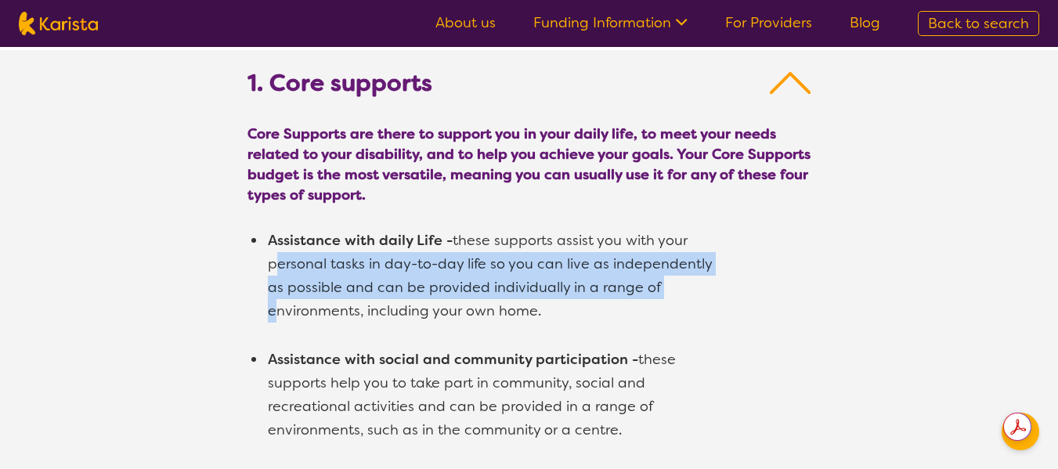
drag, startPoint x: 168, startPoint y: 275, endPoint x: 154, endPoint y: 302, distance: 30.5
click at [154, 302] on div "1. Core supports Core Supports are there to support you in your daily life, to …" at bounding box center [529, 434] width 1058 height 769
click at [717, 291] on section "Core Supports are there to support you in your daily life, to meet your needs r…" at bounding box center [529, 467] width 601 height 703
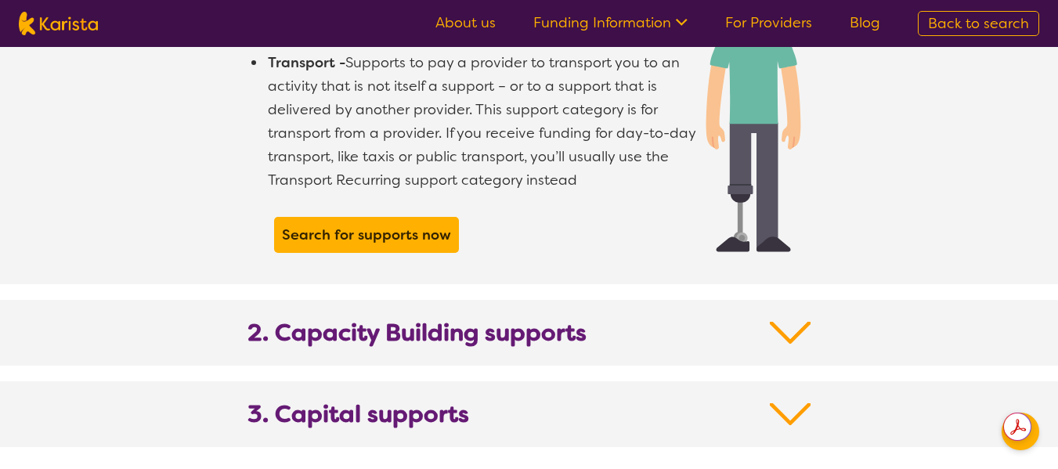
scroll to position [1571, 0]
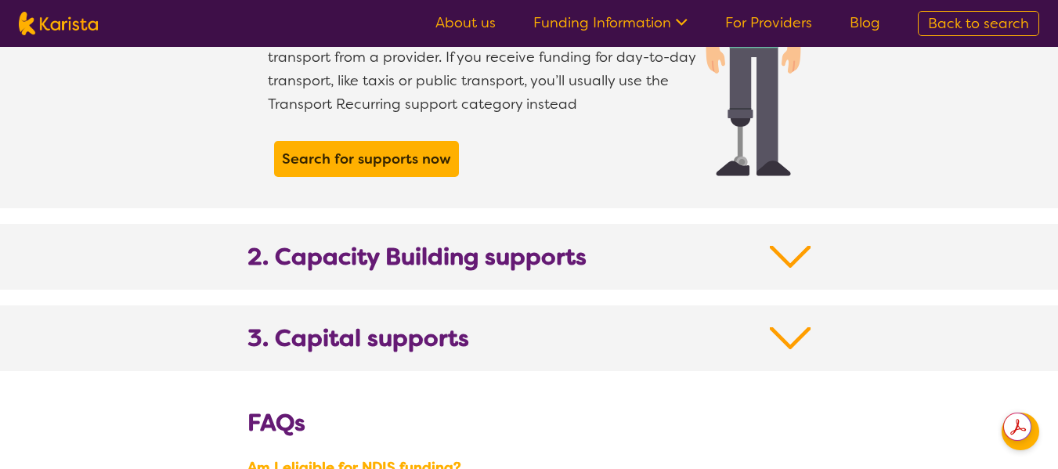
click at [732, 243] on h2 "2. Capacity Building supports" at bounding box center [529, 266] width 564 height 47
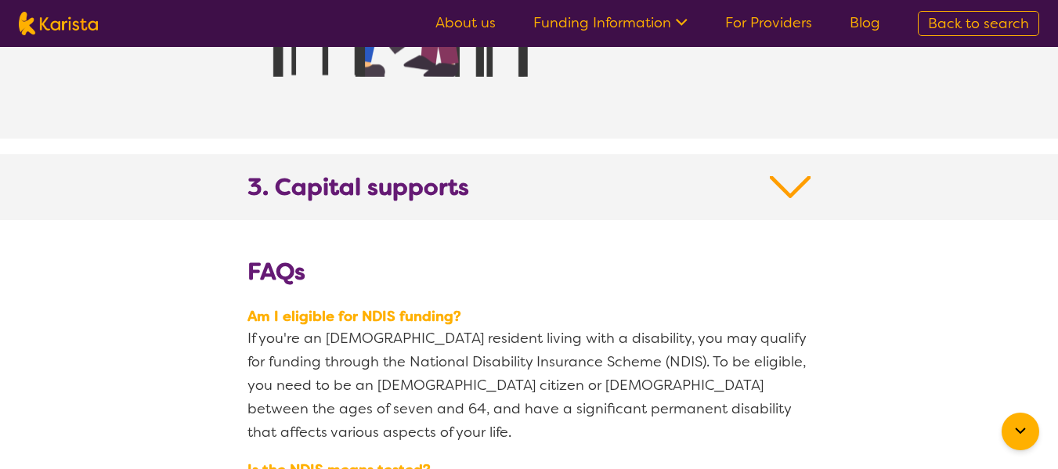
scroll to position [2802, 0]
click at [784, 172] on img at bounding box center [791, 186] width 42 height 28
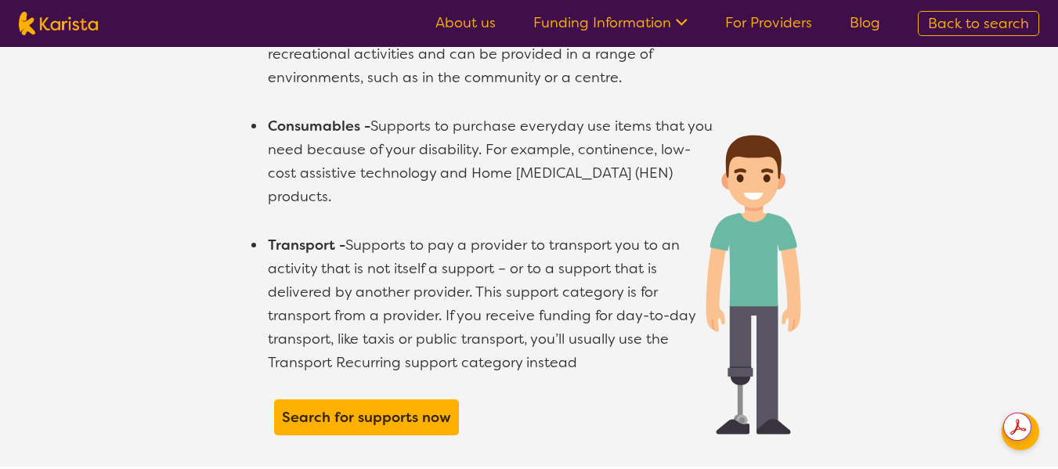
scroll to position [1313, 0]
click at [372, 408] on b "Search for supports now" at bounding box center [367, 417] width 169 height 19
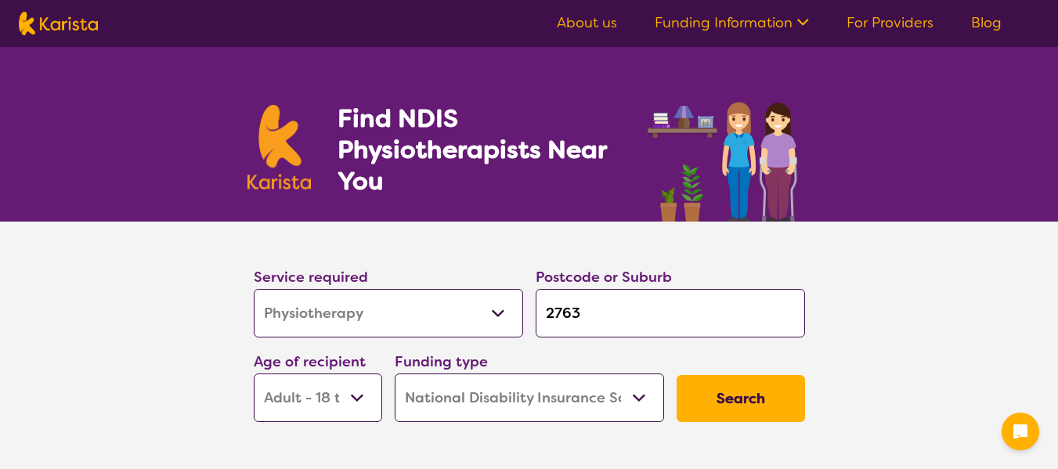
select select "Physiotherapy"
select select "AD"
select select "NDIS"
select select "Physiotherapy"
select select "AD"
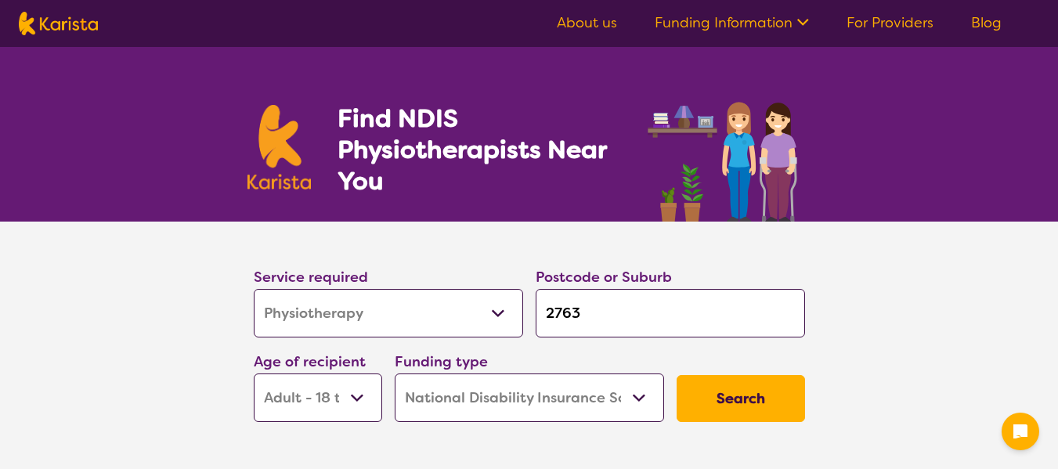
select select "NDIS"
click at [432, 324] on select "Allied Health Assistant Assessment (ADHD or Autism) Behaviour support Counselli…" at bounding box center [388, 313] width 269 height 49
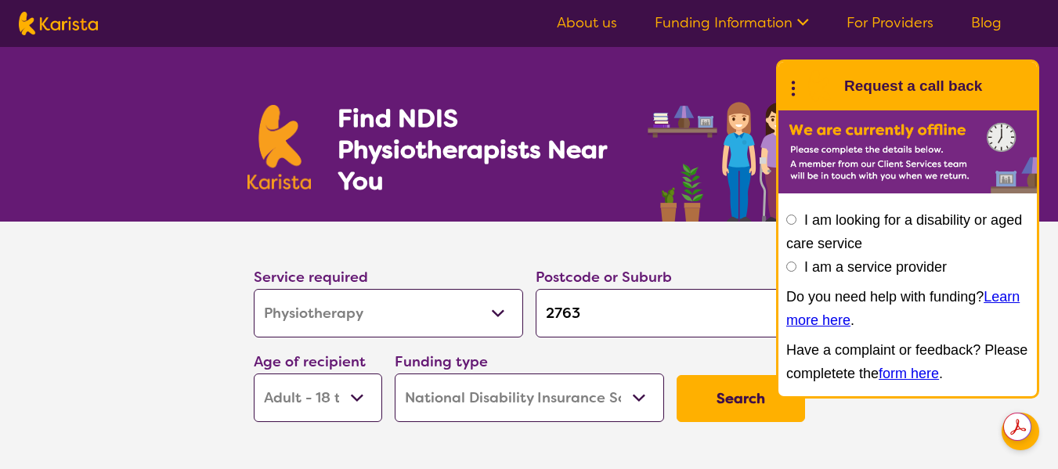
click at [138, 319] on section "Service required Allied Health Assistant Assessment (ADHD or Autism) Behaviour …" at bounding box center [529, 347] width 1058 height 251
click at [796, 88] on icon at bounding box center [793, 86] width 20 height 24
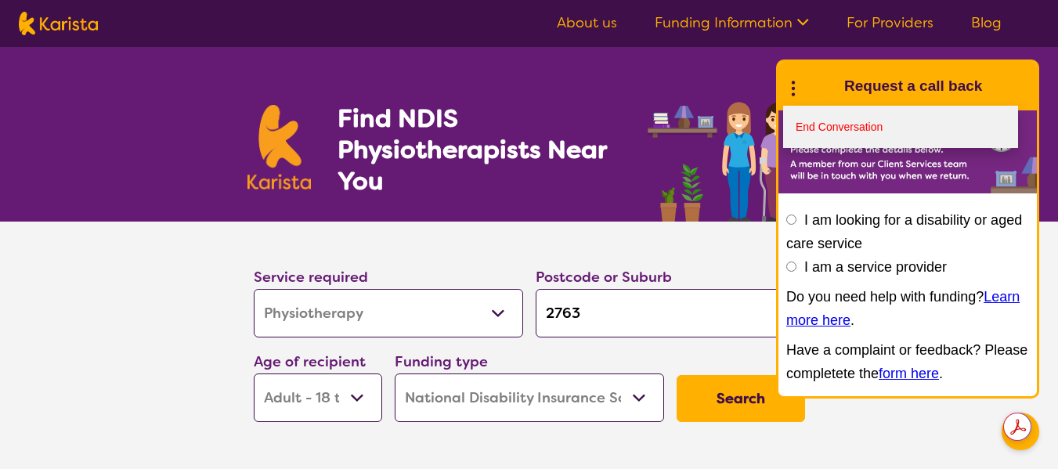
click at [810, 142] on link "End Conversation" at bounding box center [900, 127] width 235 height 42
